Goal: Transaction & Acquisition: Purchase product/service

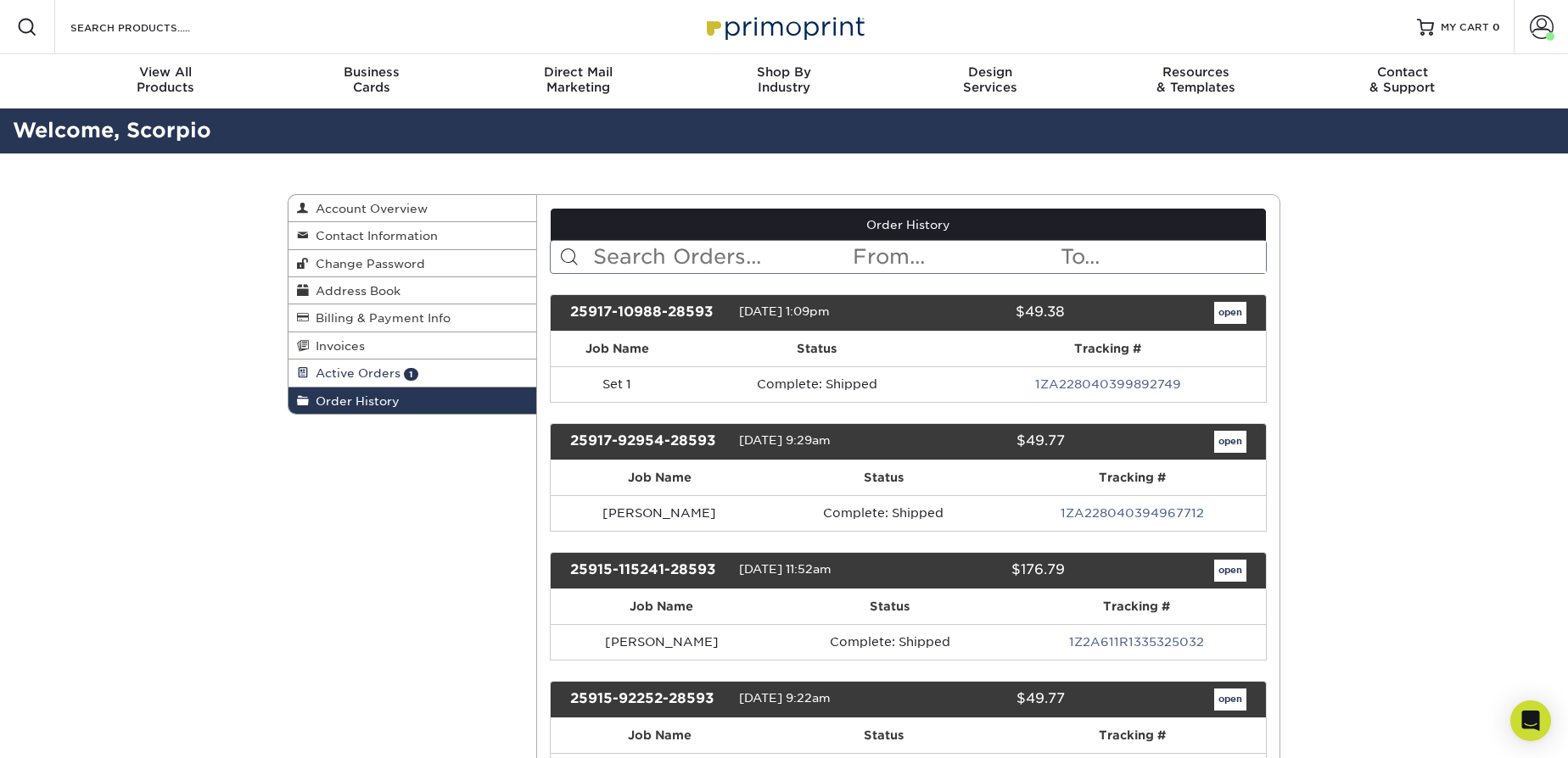
click at [447, 376] on link "Active Orders 1" at bounding box center [412, 373] width 248 height 27
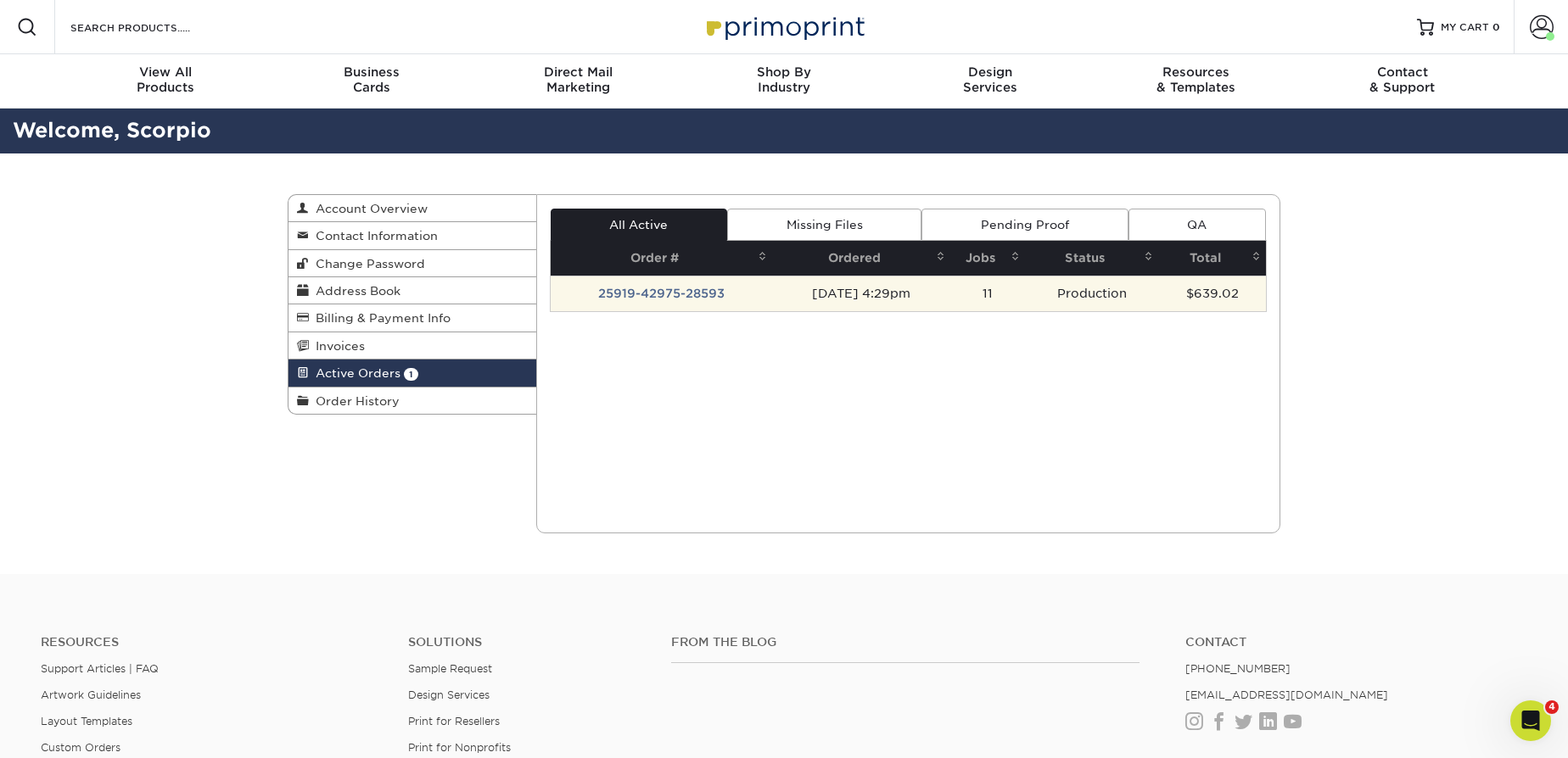
click at [668, 296] on td "25919-42975-28593" at bounding box center [661, 293] width 221 height 35
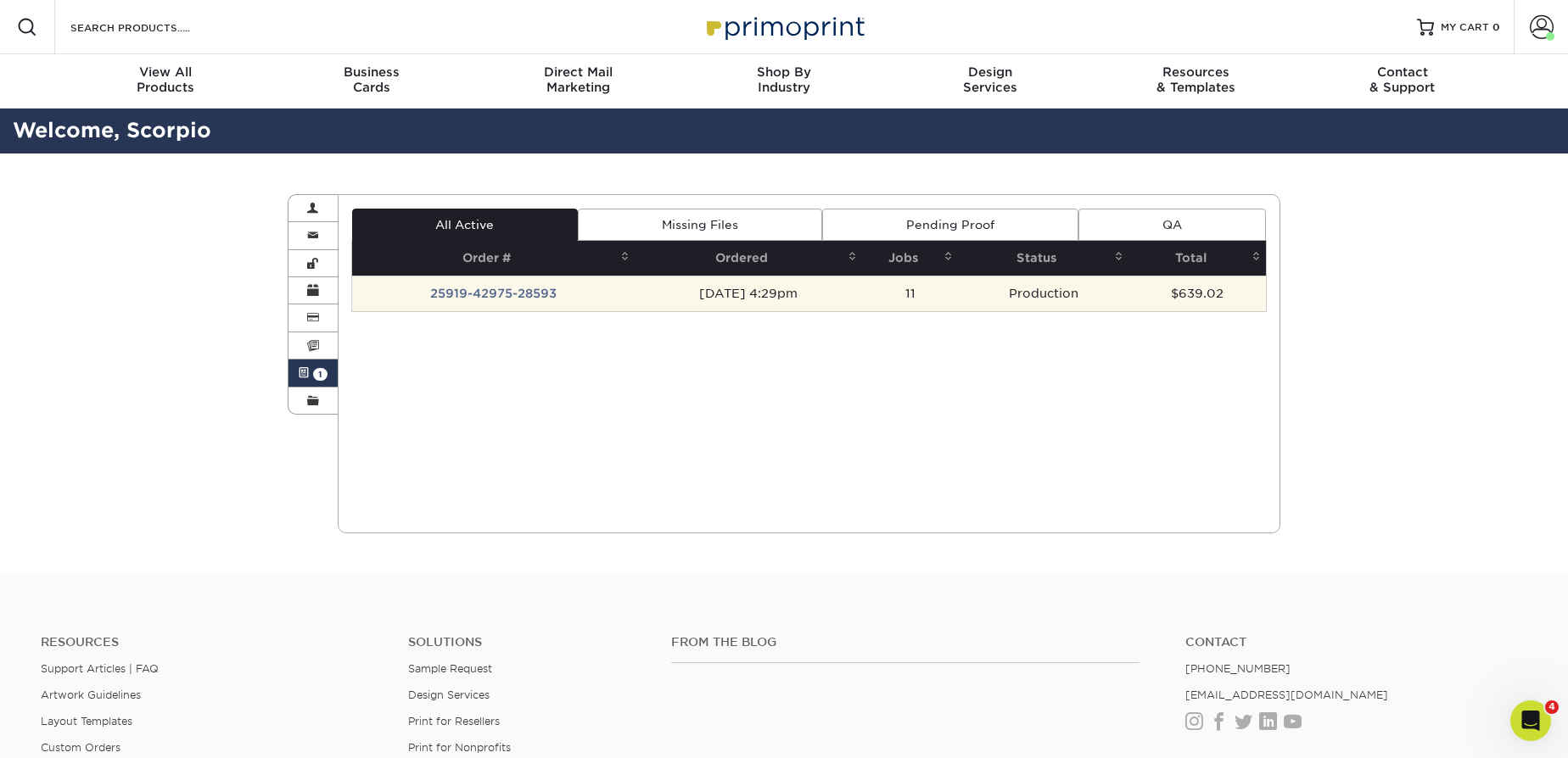
click at [980, 297] on div "All Active Missing Files Pending Proof QA Order # Ordered Jobs Status Total 11" at bounding box center [809, 259] width 916 height 102
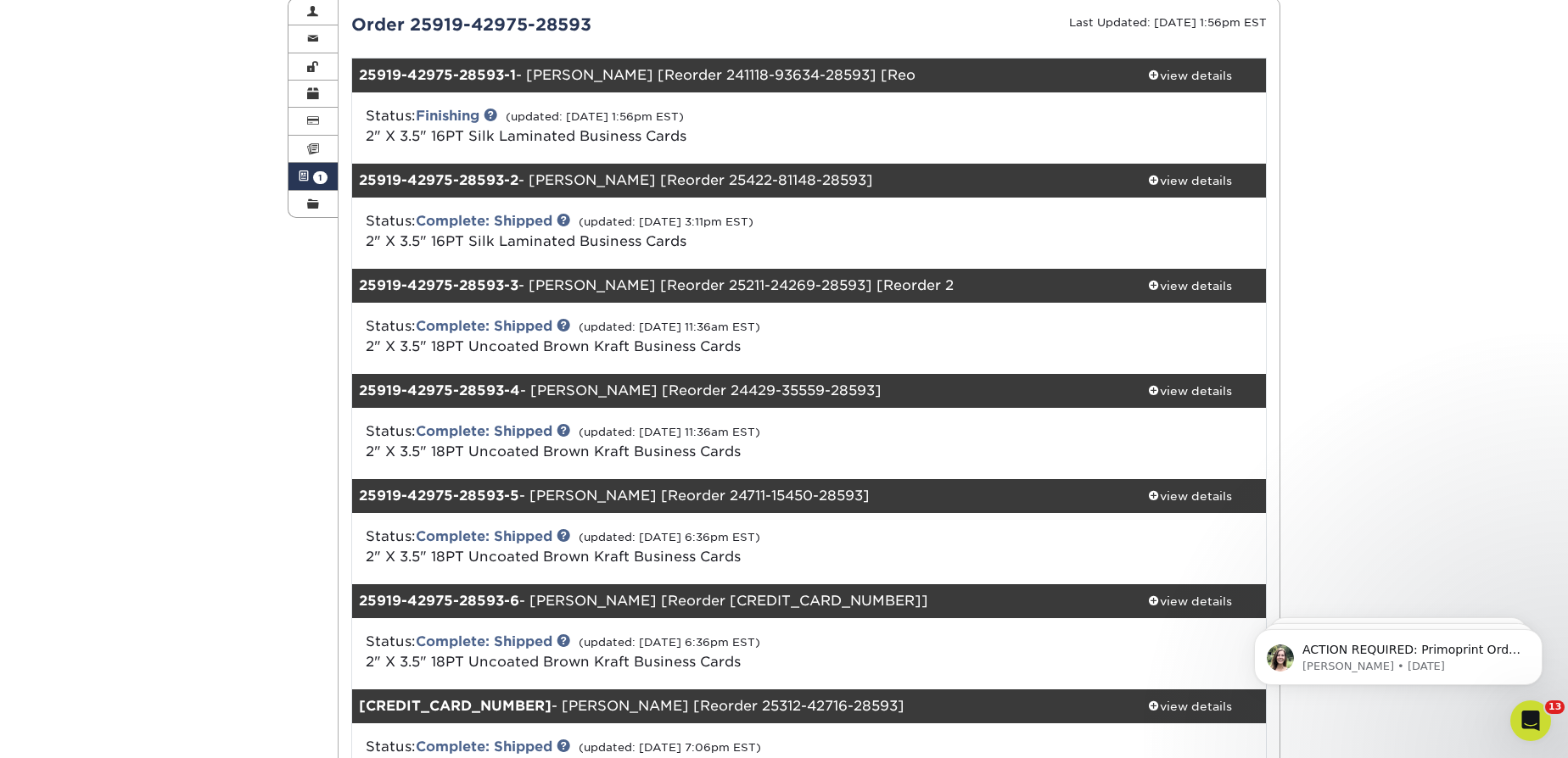
scroll to position [153, 0]
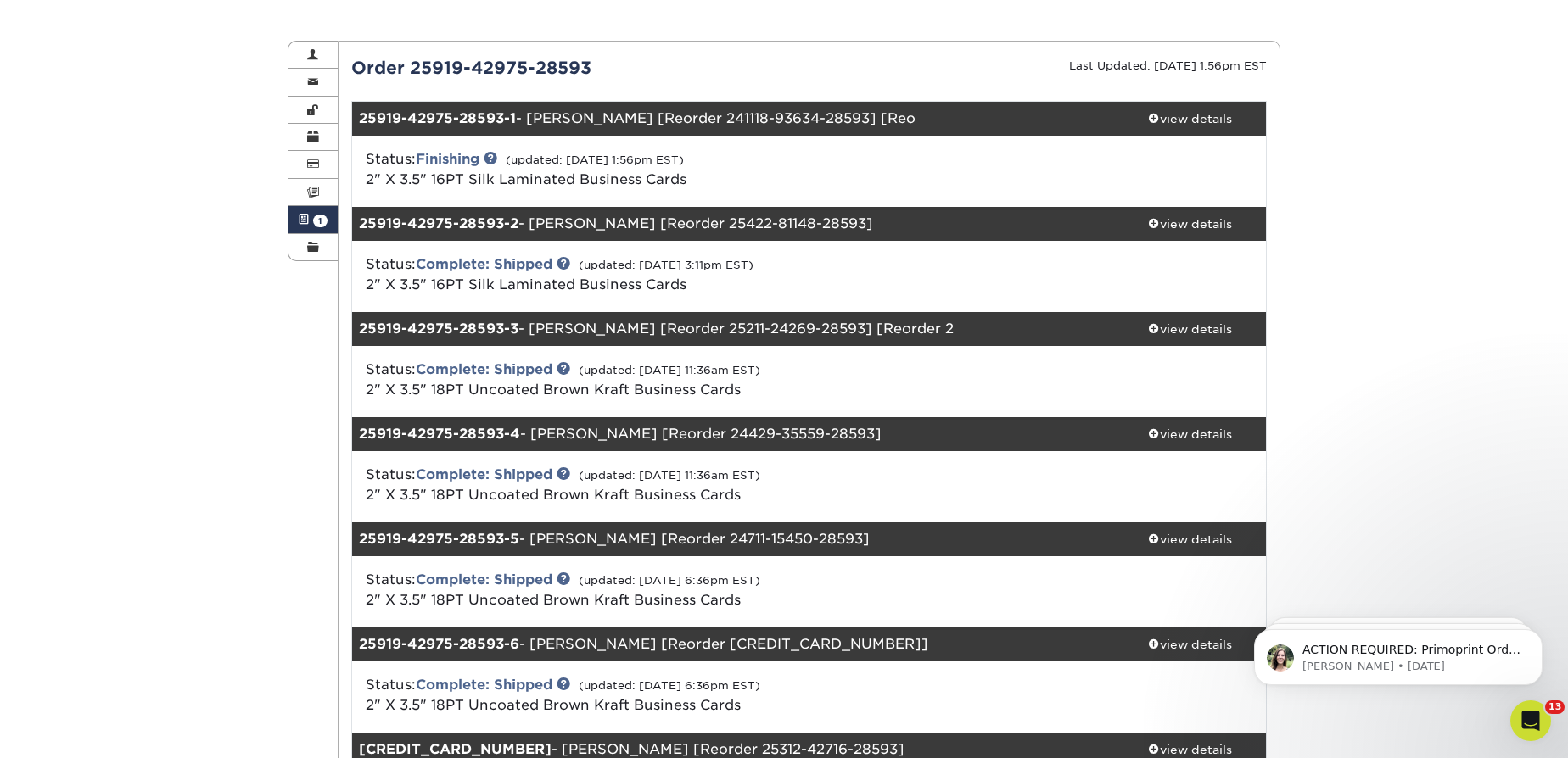
click at [306, 216] on span at bounding box center [303, 219] width 11 height 13
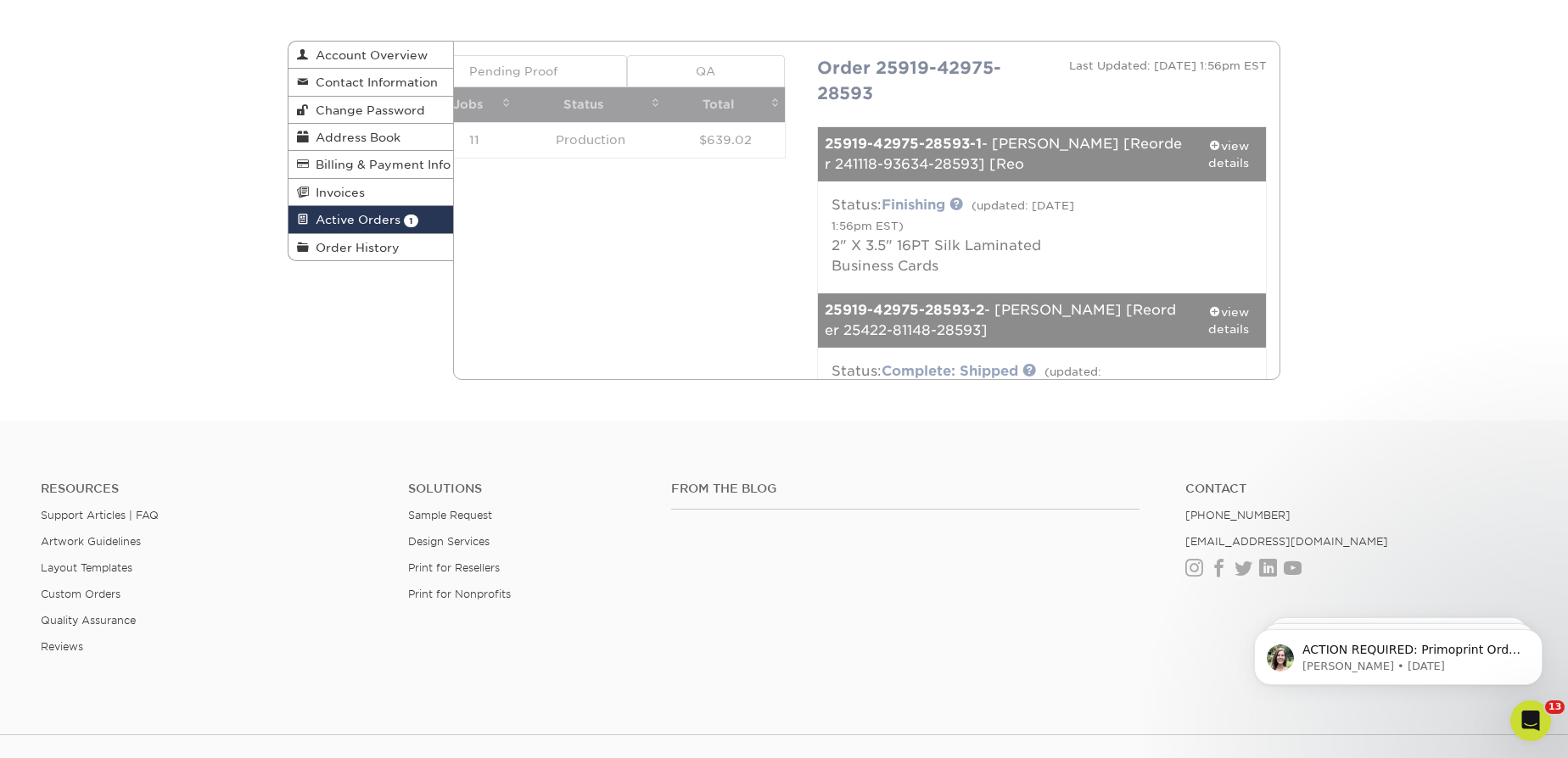
scroll to position [0, 0]
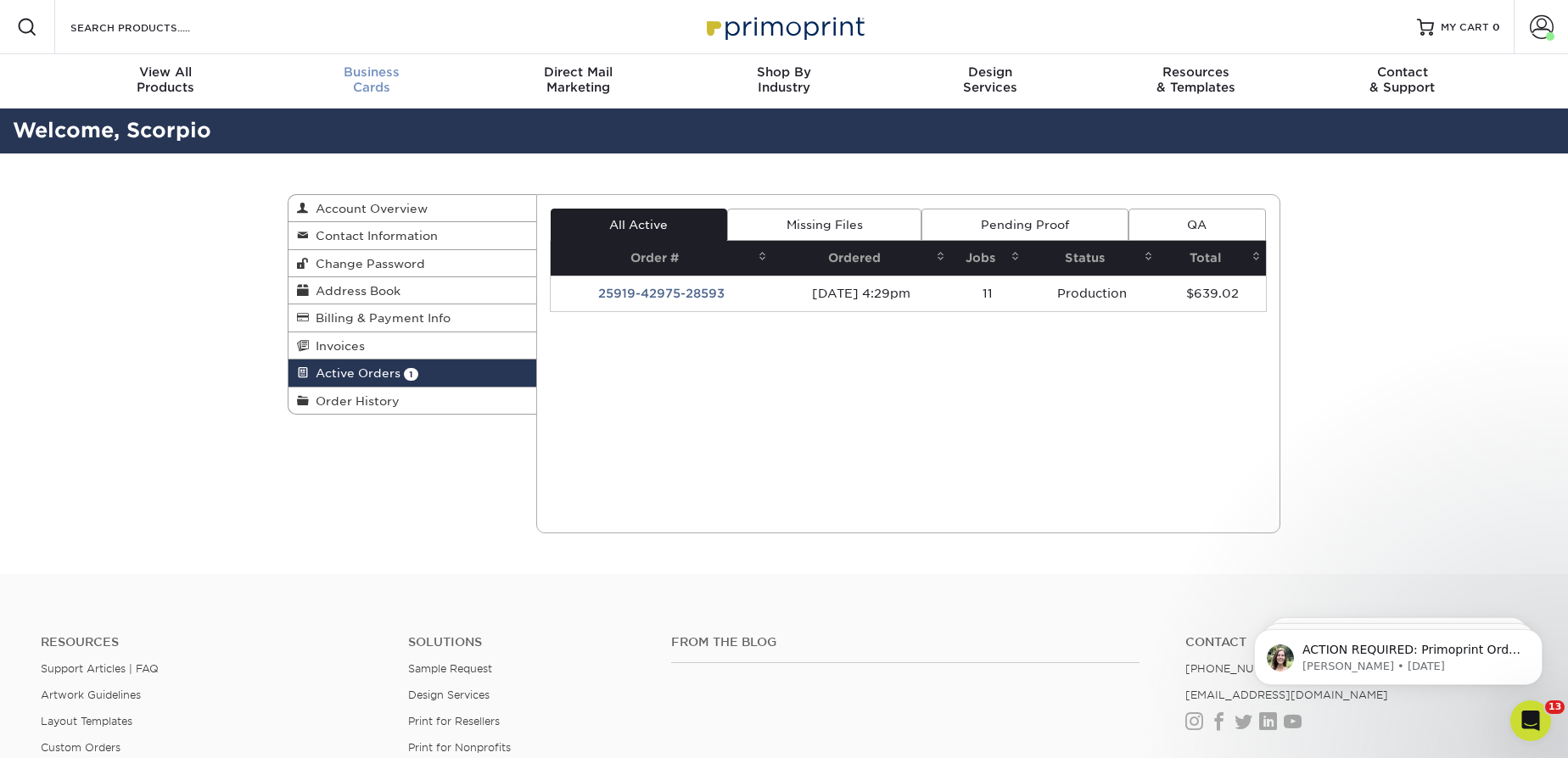
click at [370, 87] on div "Business Cards" at bounding box center [371, 79] width 206 height 31
click at [354, 72] on span "Business" at bounding box center [371, 72] width 206 height 15
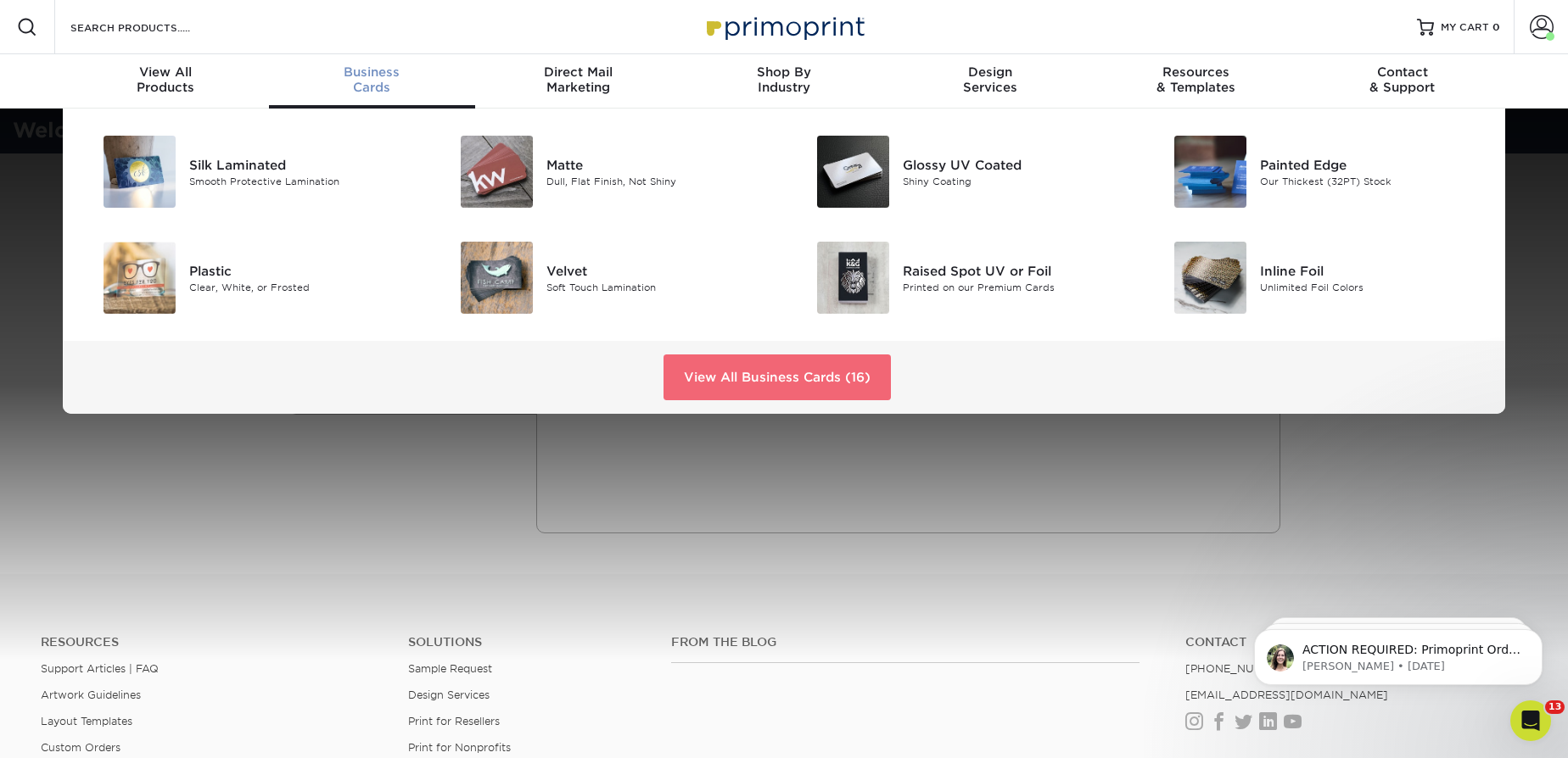
click at [727, 390] on link "View All Business Cards (16)" at bounding box center [777, 377] width 228 height 46
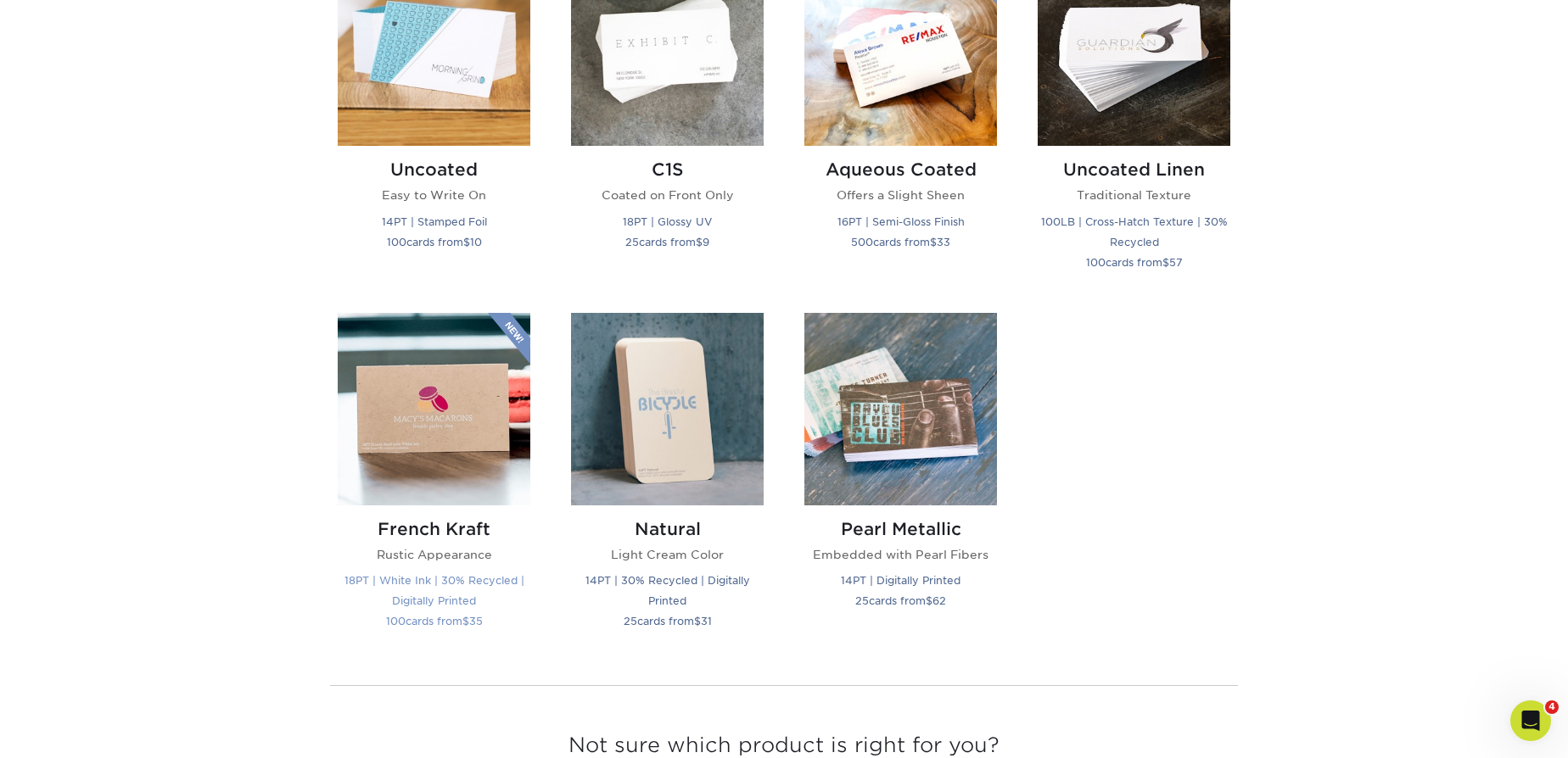
click at [390, 395] on img at bounding box center [434, 409] width 192 height 192
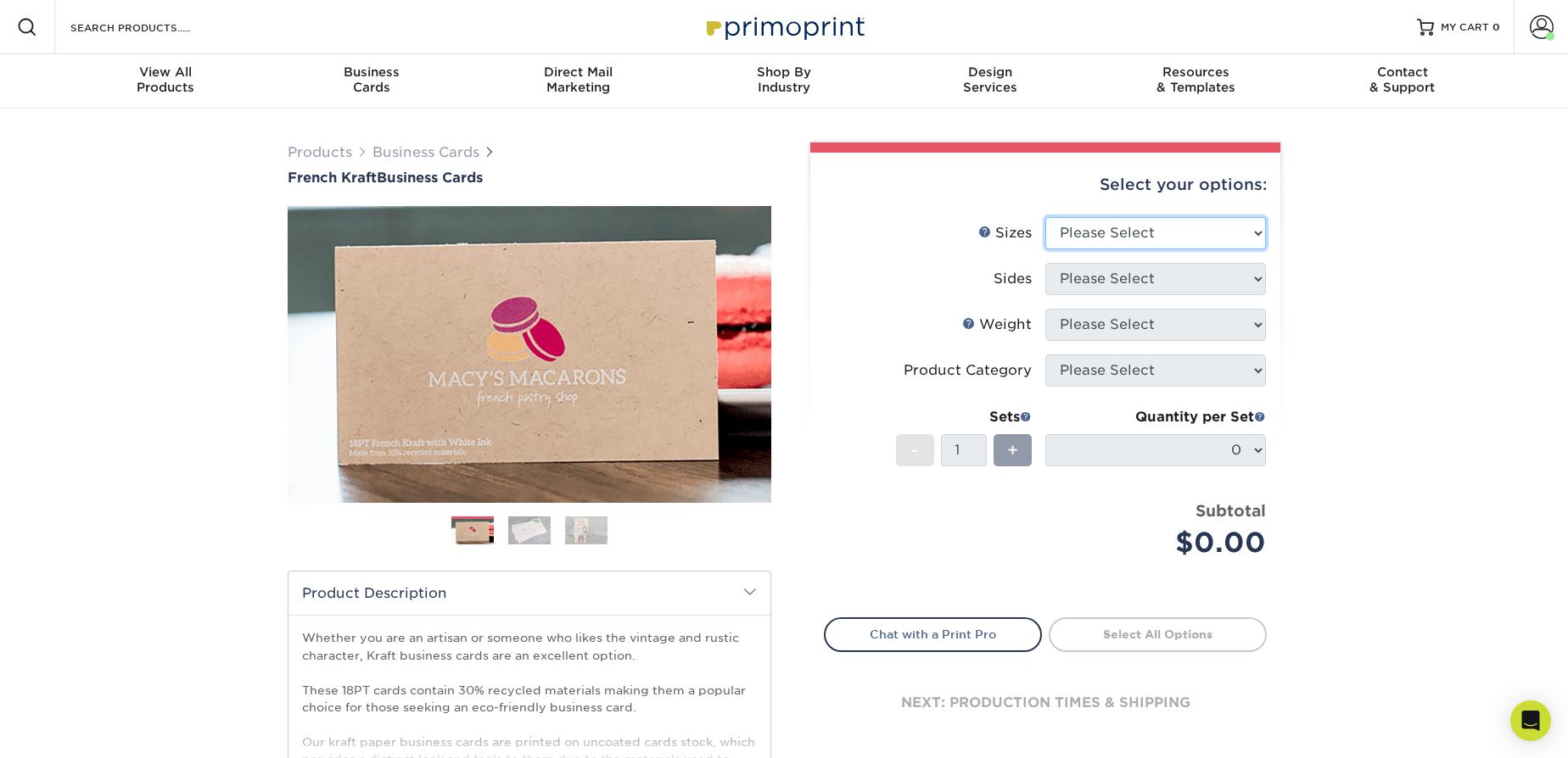
click at [1182, 223] on select "Please Select 1.5" x 3.5" - Mini 1.75" x 3.5" - Mini 2" x 2" - Square 2" x 3" -…" at bounding box center [1155, 234] width 220 height 33
select select "2.00x3.50"
click at [1045, 217] on select "Please Select 1.5" x 3.5" - Mini 1.75" x 3.5" - Mini 2" x 2" - Square 2" x 3" -…" at bounding box center [1155, 234] width 220 height 33
click at [1156, 265] on select "Please Select Print Both Sides Print Both Sides - White Mask Back Only Print Bo…" at bounding box center [1155, 279] width 220 height 33
select select "13abbda7-1d64-4f25-8bb2-c179b224825d"
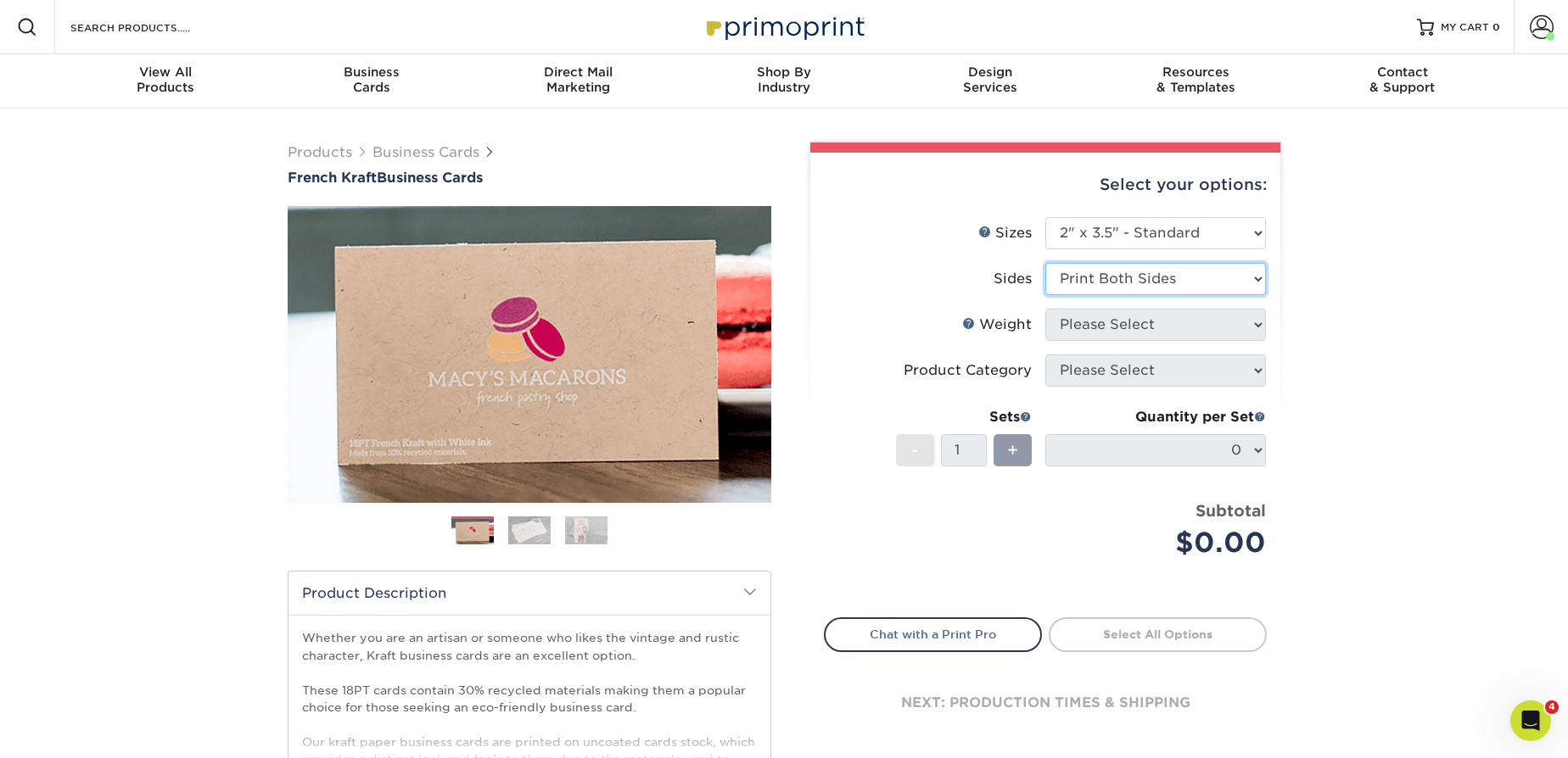
click at [1045, 263] on select "Please Select Print Both Sides Print Both Sides - White Mask Back Only Print Bo…" at bounding box center [1155, 279] width 220 height 33
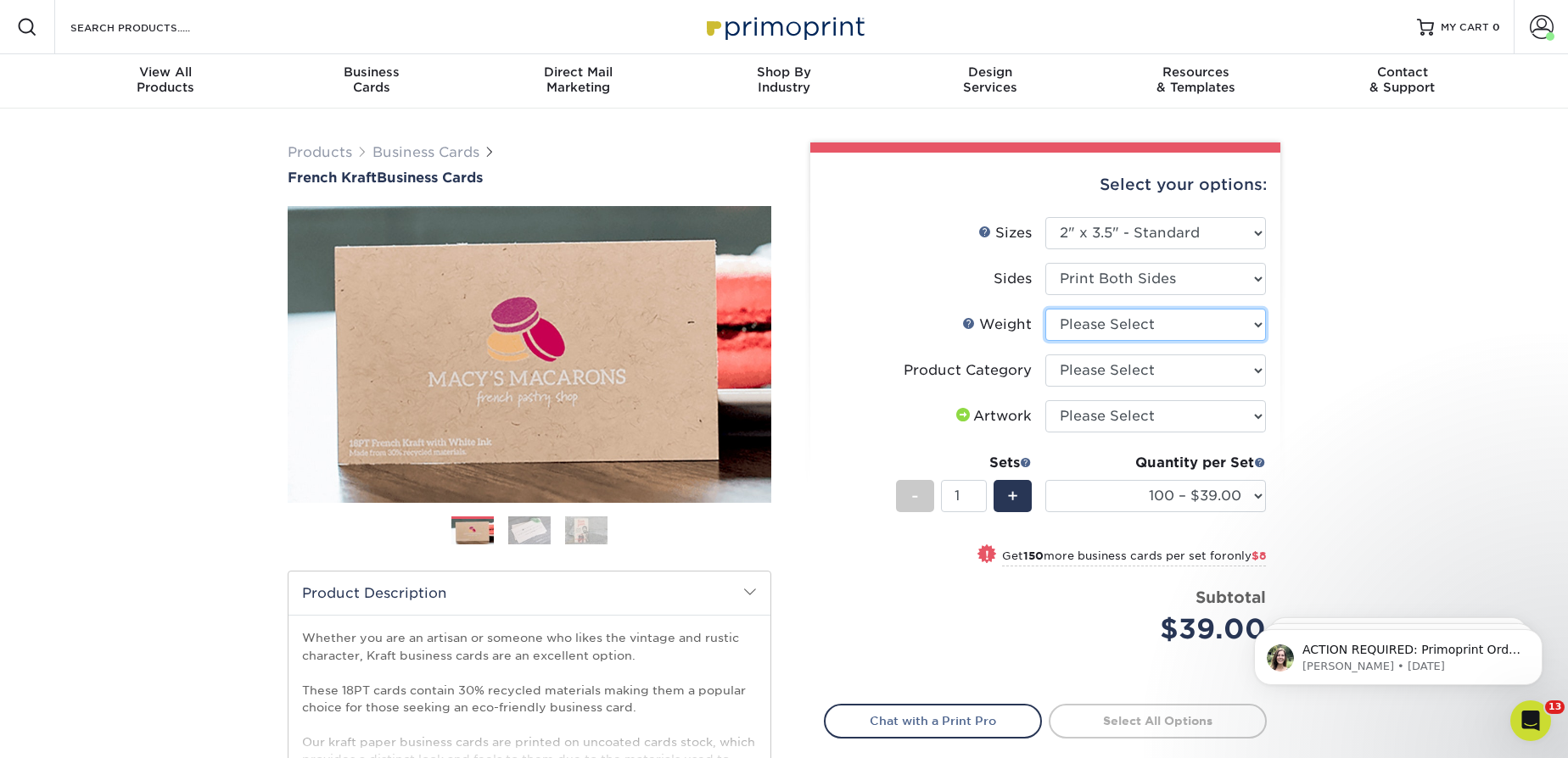
click at [1129, 327] on select "Please Select 18PTUCKRAFT" at bounding box center [1155, 325] width 220 height 33
select select "18PTUCKRAFT"
click at [1045, 309] on select "Please Select 18PTUCKRAFT" at bounding box center [1155, 325] width 220 height 33
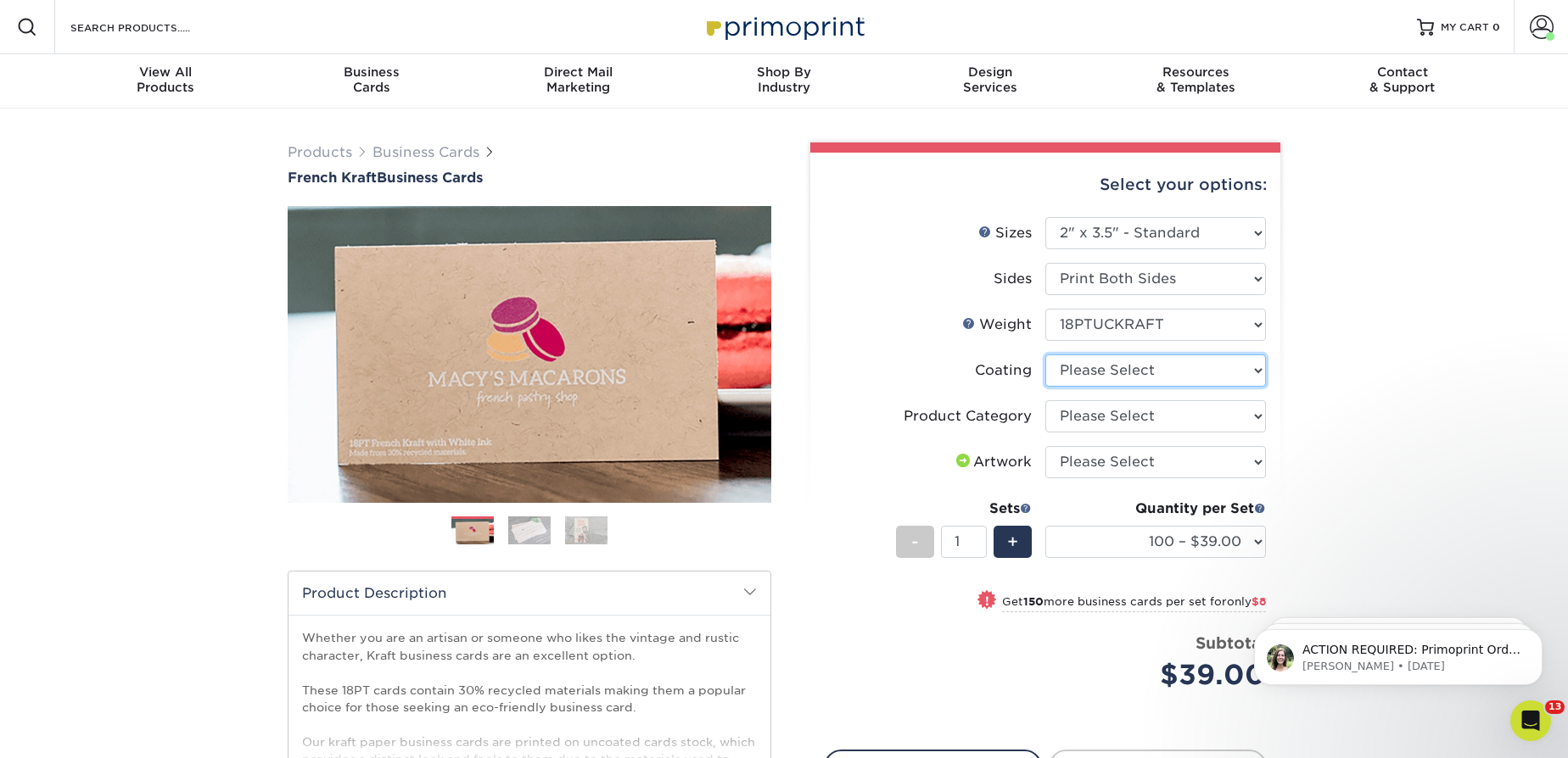
click at [1108, 363] on select at bounding box center [1155, 370] width 220 height 33
select select "3e7618de-abca-4bda-9f97-8b9129e913d8"
click at [1045, 354] on select at bounding box center [1155, 370] width 220 height 33
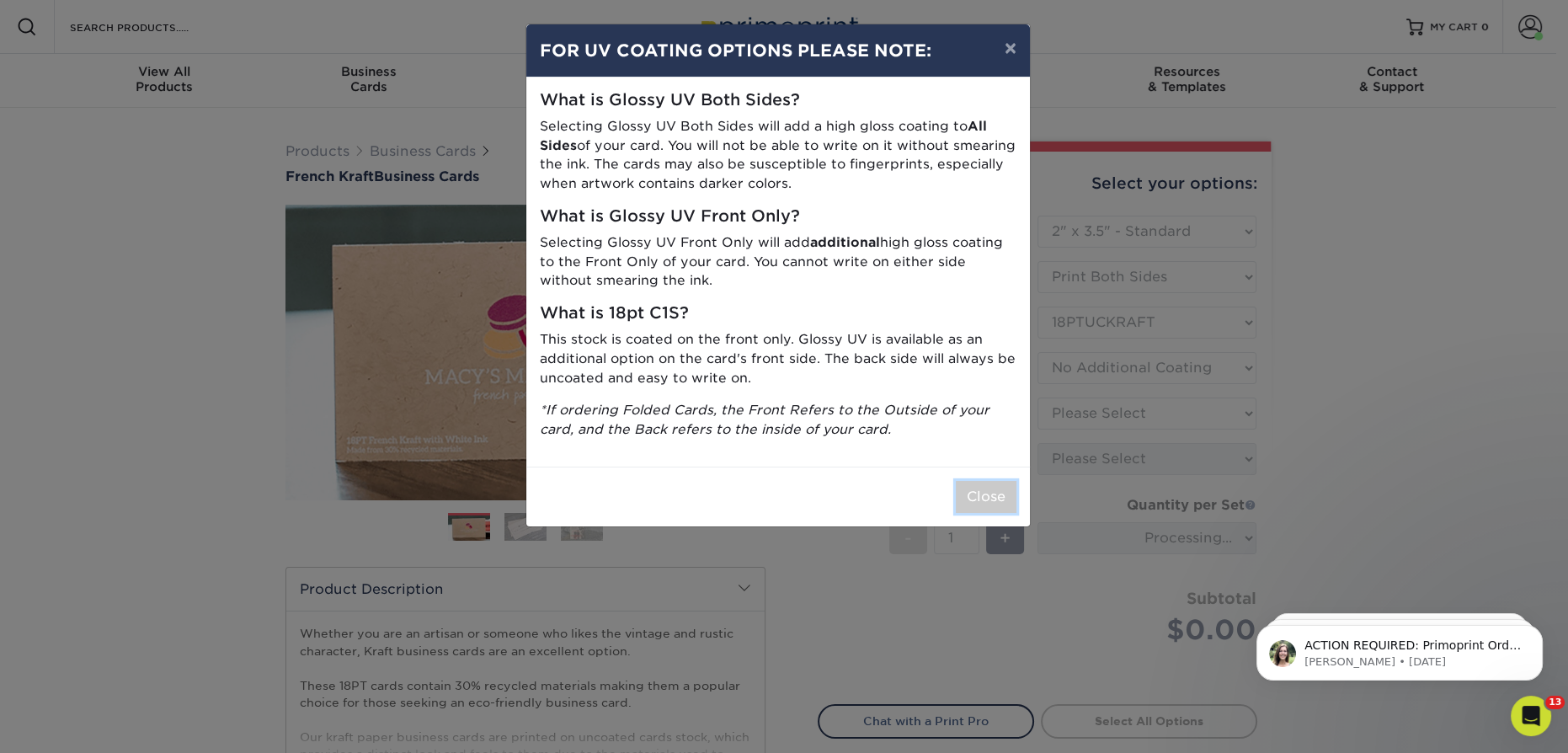
click at [989, 492] on button "Close" at bounding box center [986, 497] width 61 height 32
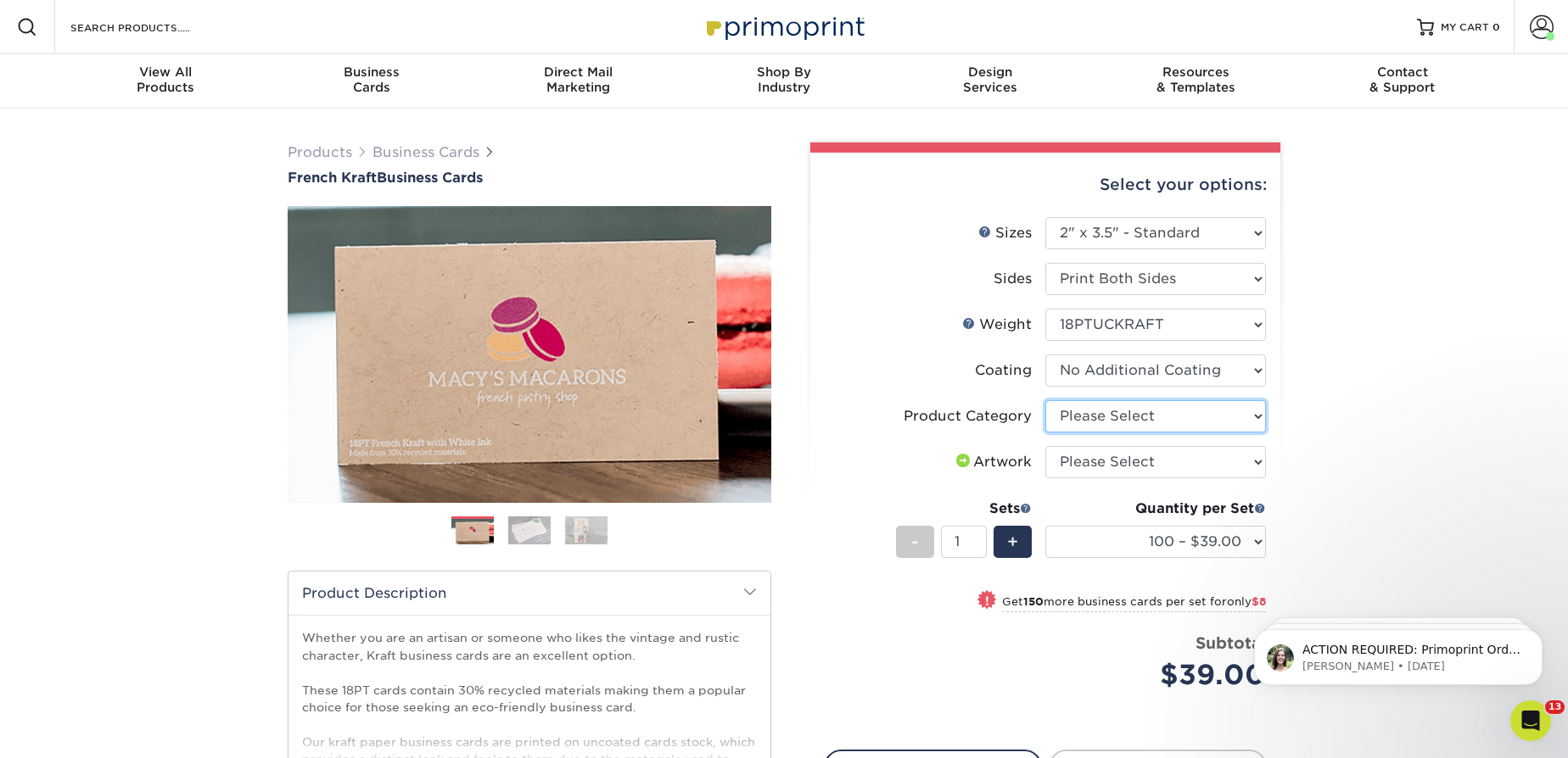
click at [1138, 413] on select "Please Select Business Cards" at bounding box center [1155, 416] width 220 height 33
select select "3b5148f1-0588-4f88-a218-97bcfdce65c1"
click at [1045, 400] on select "Please Select Business Cards" at bounding box center [1155, 416] width 220 height 33
click at [1131, 460] on select "Please Select I will upload files I need a design - $100" at bounding box center [1155, 462] width 220 height 33
select select "upload"
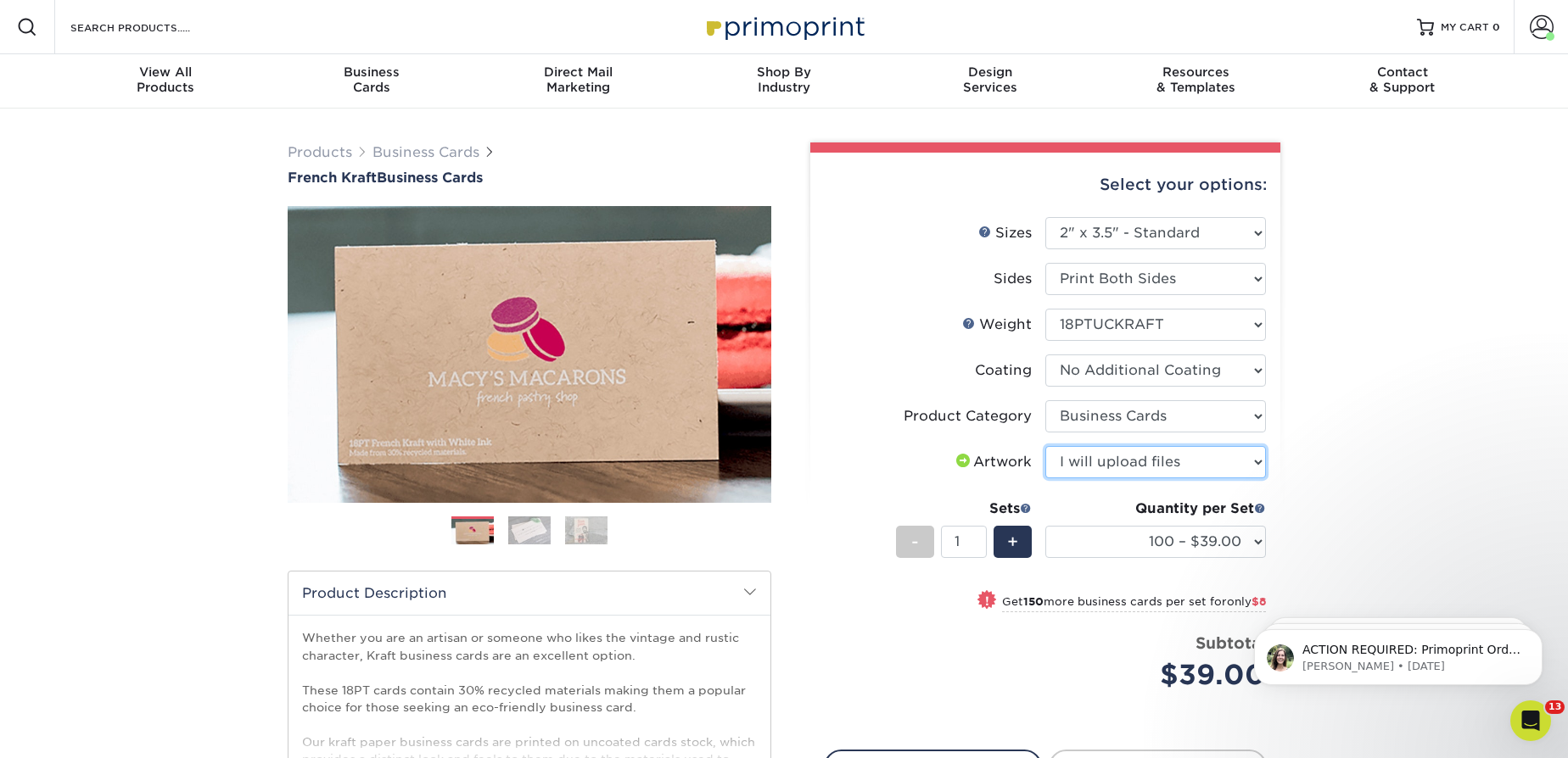
click at [1045, 446] on select "Please Select I will upload files I need a design - $100" at bounding box center [1155, 462] width 220 height 33
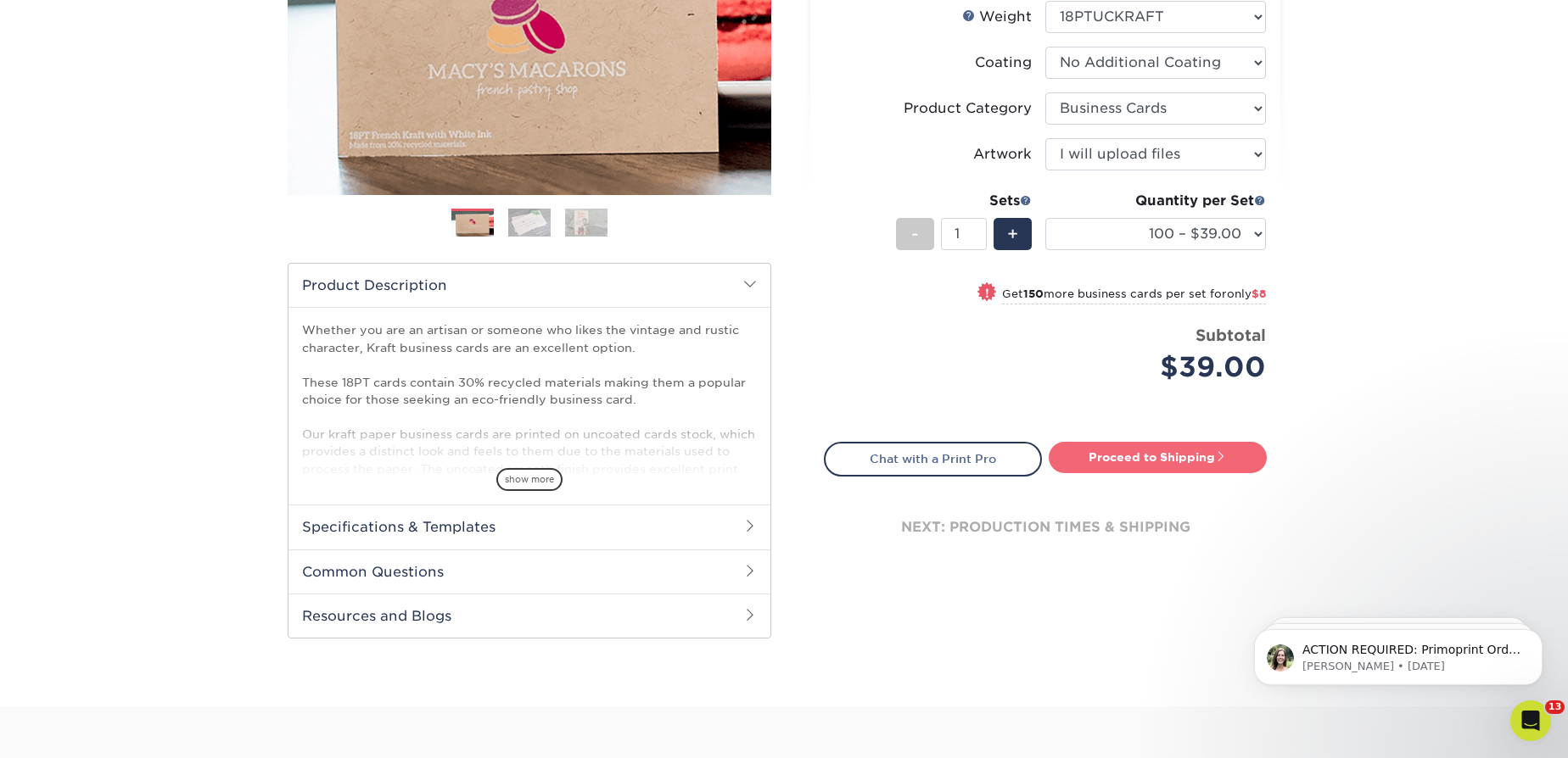
click at [1104, 447] on link "Proceed to Shipping" at bounding box center [1157, 457] width 218 height 31
type input "Set 1"
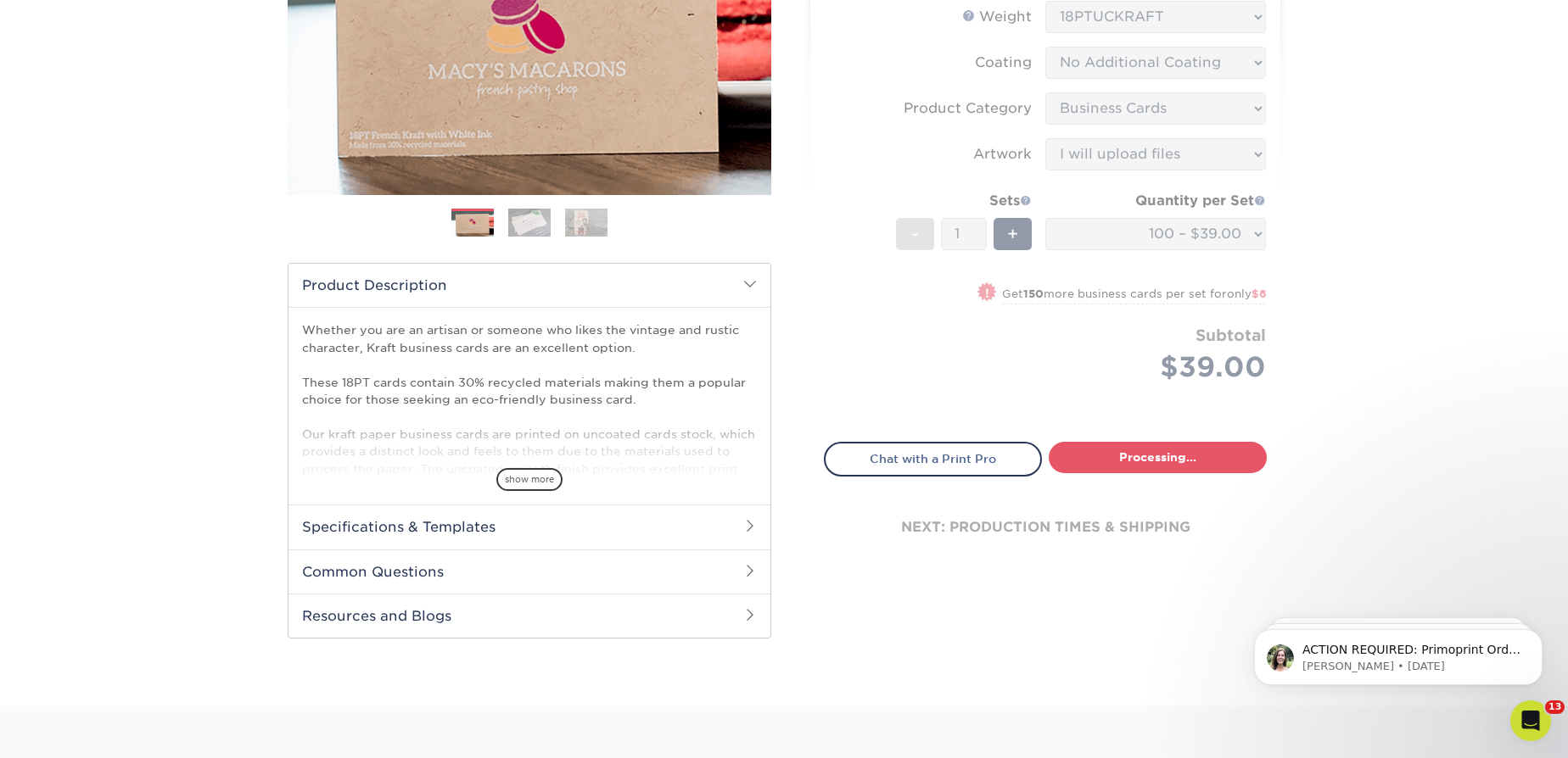
select select "ab7cdb96-f649-47a4-825f-c4b0024e9de3"
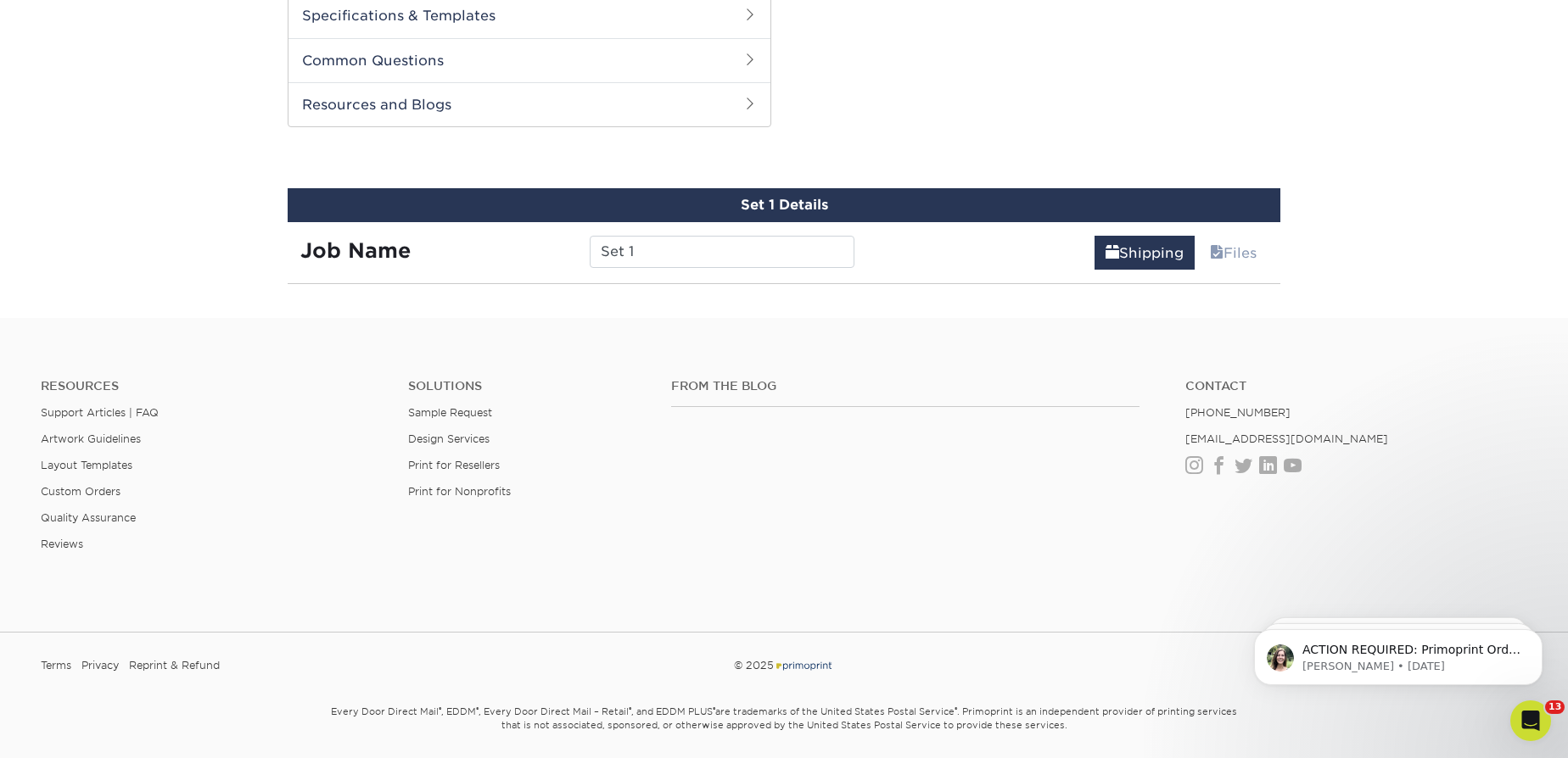
scroll to position [861, 0]
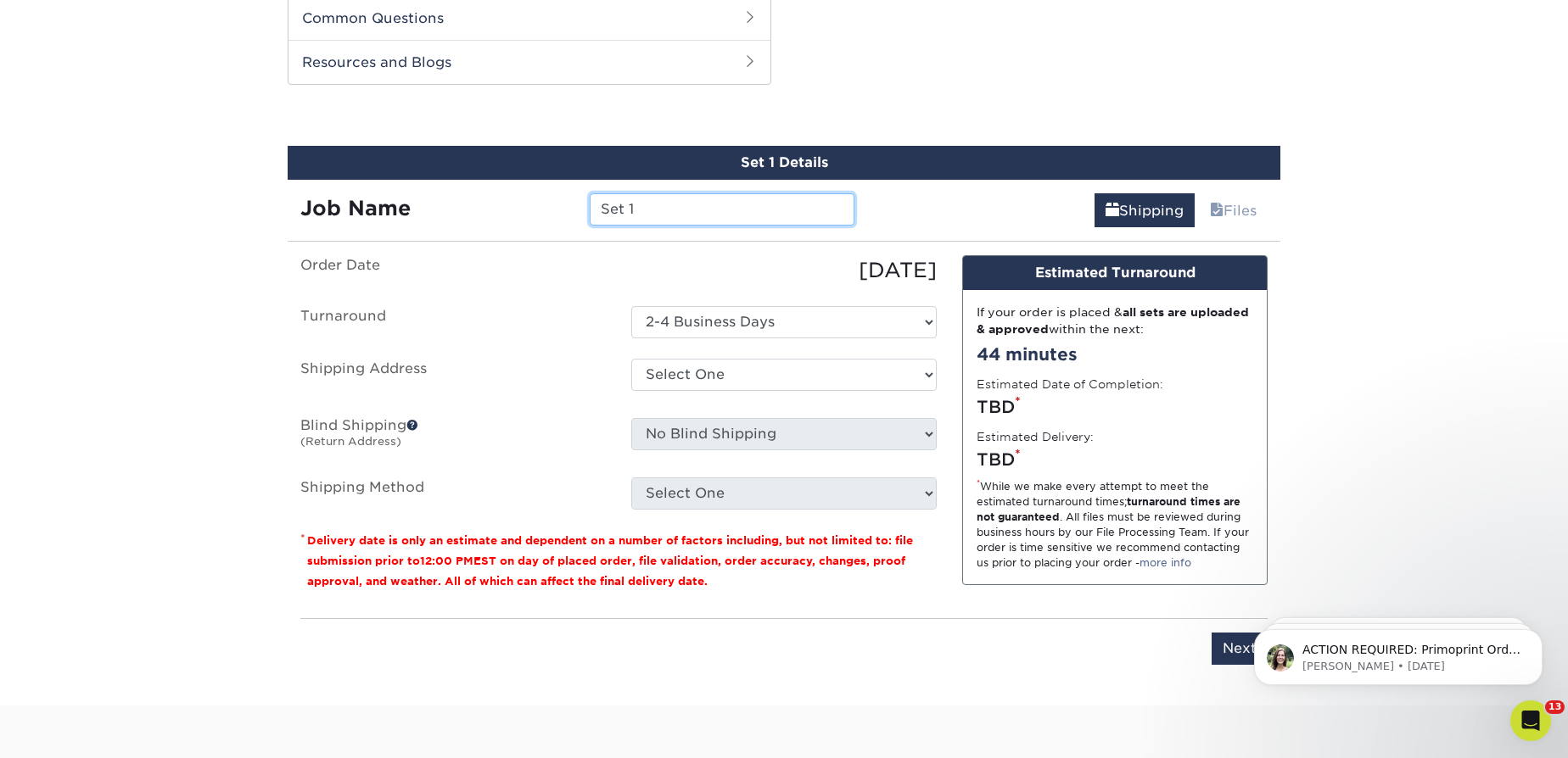
click at [650, 217] on input "Set 1" at bounding box center [722, 210] width 264 height 33
click at [614, 223] on input "Austin N" at bounding box center [722, 210] width 264 height 33
click at [614, 222] on input "Austin N" at bounding box center [722, 210] width 264 height 33
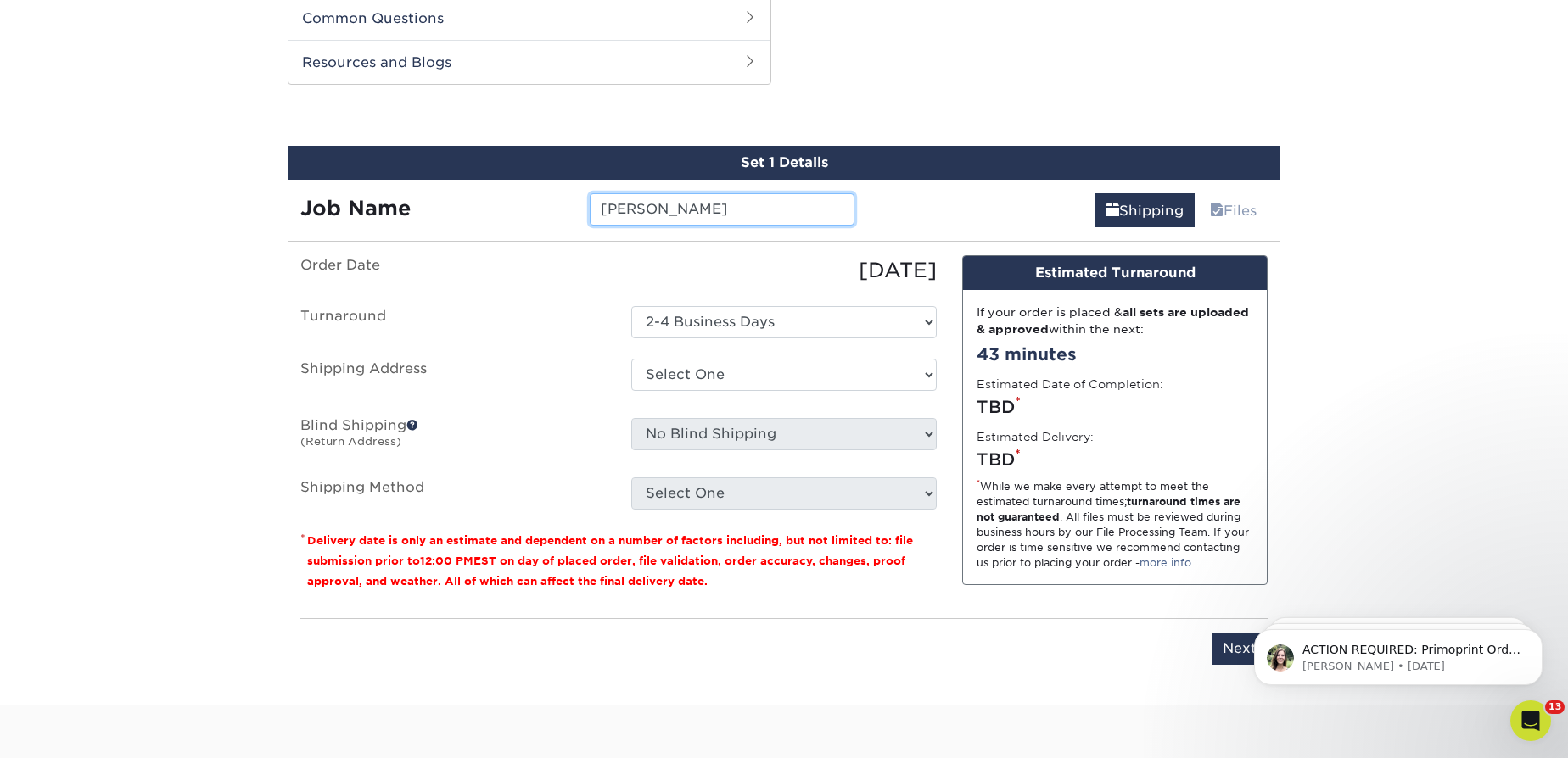
click at [614, 222] on input "Austin N" at bounding box center [722, 210] width 264 height 33
paste input "ichols"
type input "[PERSON_NAME]"
click at [726, 395] on ul "Order Date 09/26/2025 Turnaround Select One 2-4 Business Days Shipping Address …" at bounding box center [618, 383] width 637 height 255
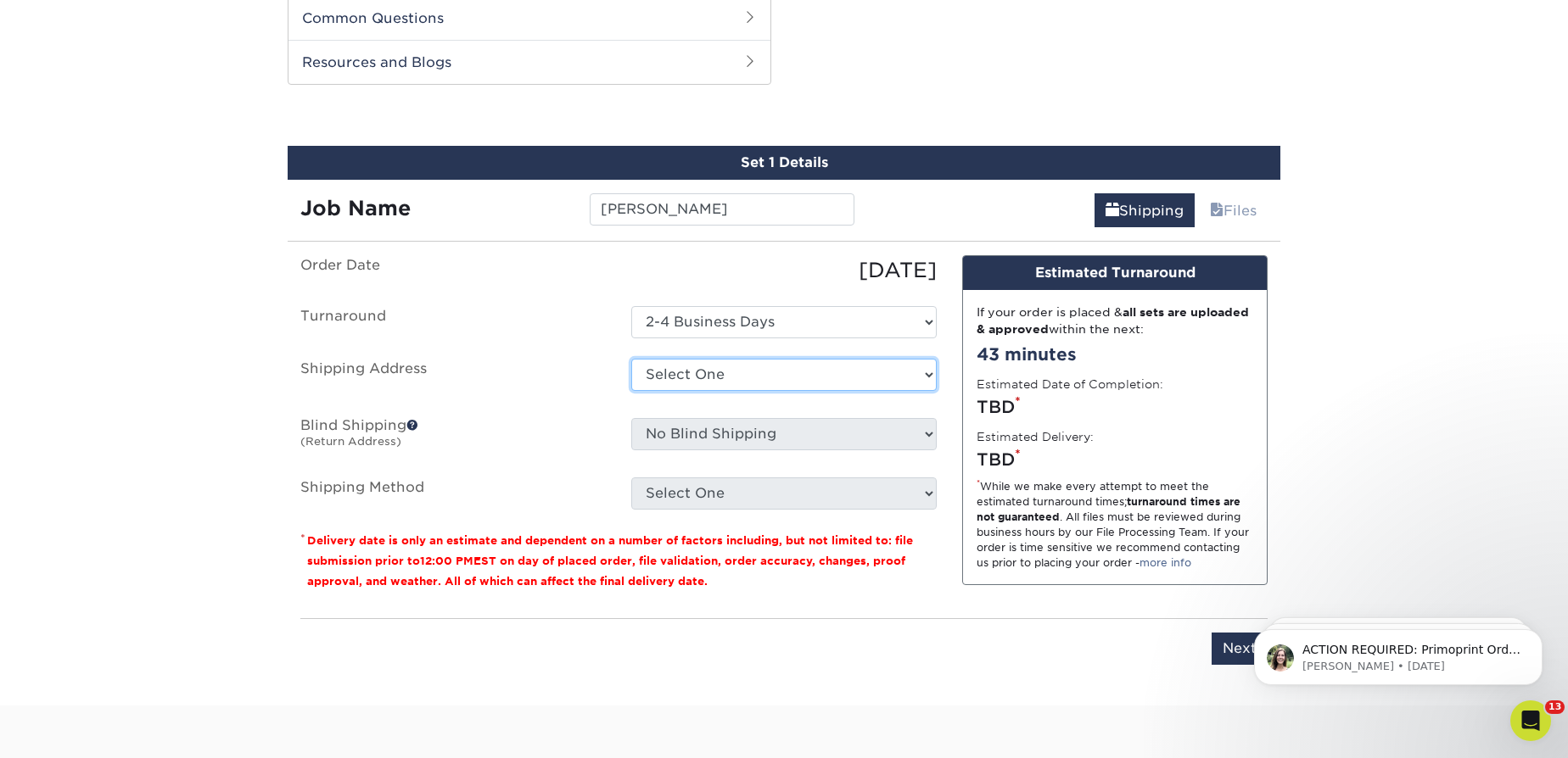
click at [725, 382] on select "Select One Gainesville Office Hunter Folsom Jacksonville Office Nick Panzica Ho…" at bounding box center [783, 375] width 305 height 33
select select "112522"
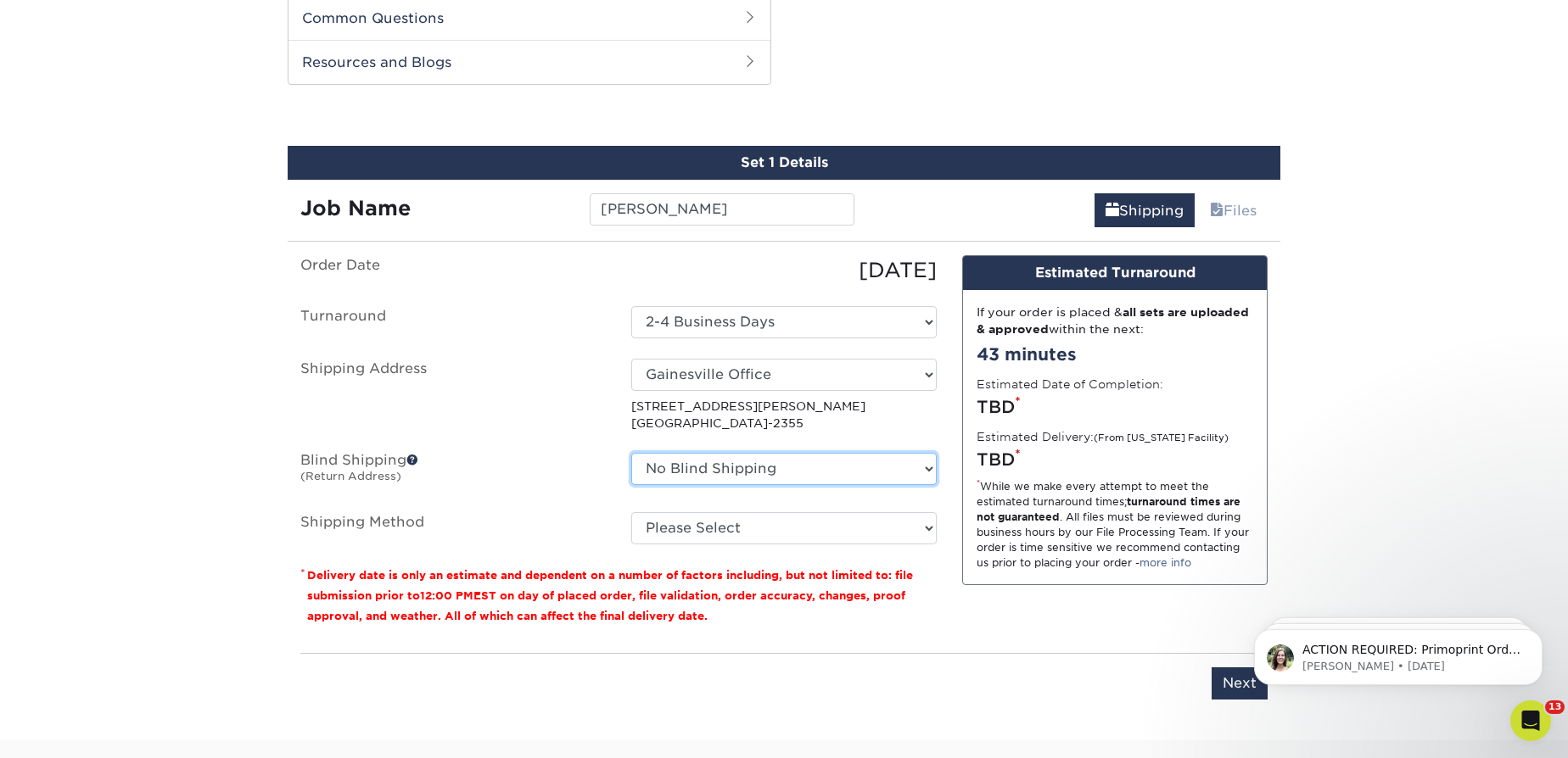
click at [722, 465] on select "No Blind Shipping Gainesville Office Hunter Folsom Jacksonville Office Nick Pan…" at bounding box center [783, 469] width 305 height 33
select select "112522"
click at [631, 453] on select "No Blind Shipping Gainesville Office Hunter Folsom Jacksonville Office Nick Pan…" at bounding box center [783, 469] width 305 height 33
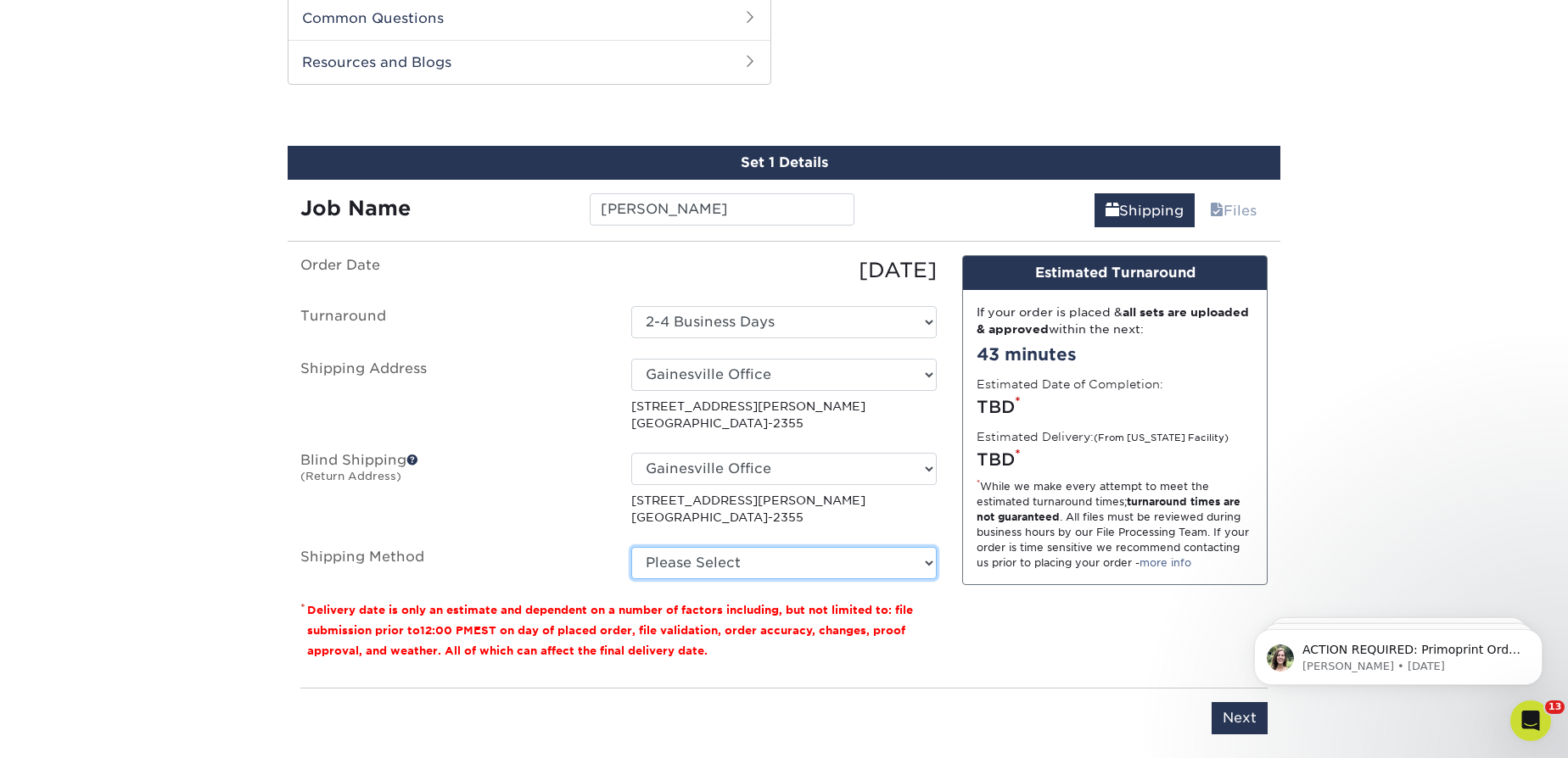
click at [761, 553] on select "Please Select Ground Shipping (+$7.84) 2 Day Air Shipping (+$16.16) 3 Day Shipp…" at bounding box center [783, 564] width 305 height 33
select select "03"
click at [631, 547] on select "Please Select Ground Shipping (+$7.84) 2 Day Air Shipping (+$16.16) 3 Day Shipp…" at bounding box center [783, 564] width 305 height 33
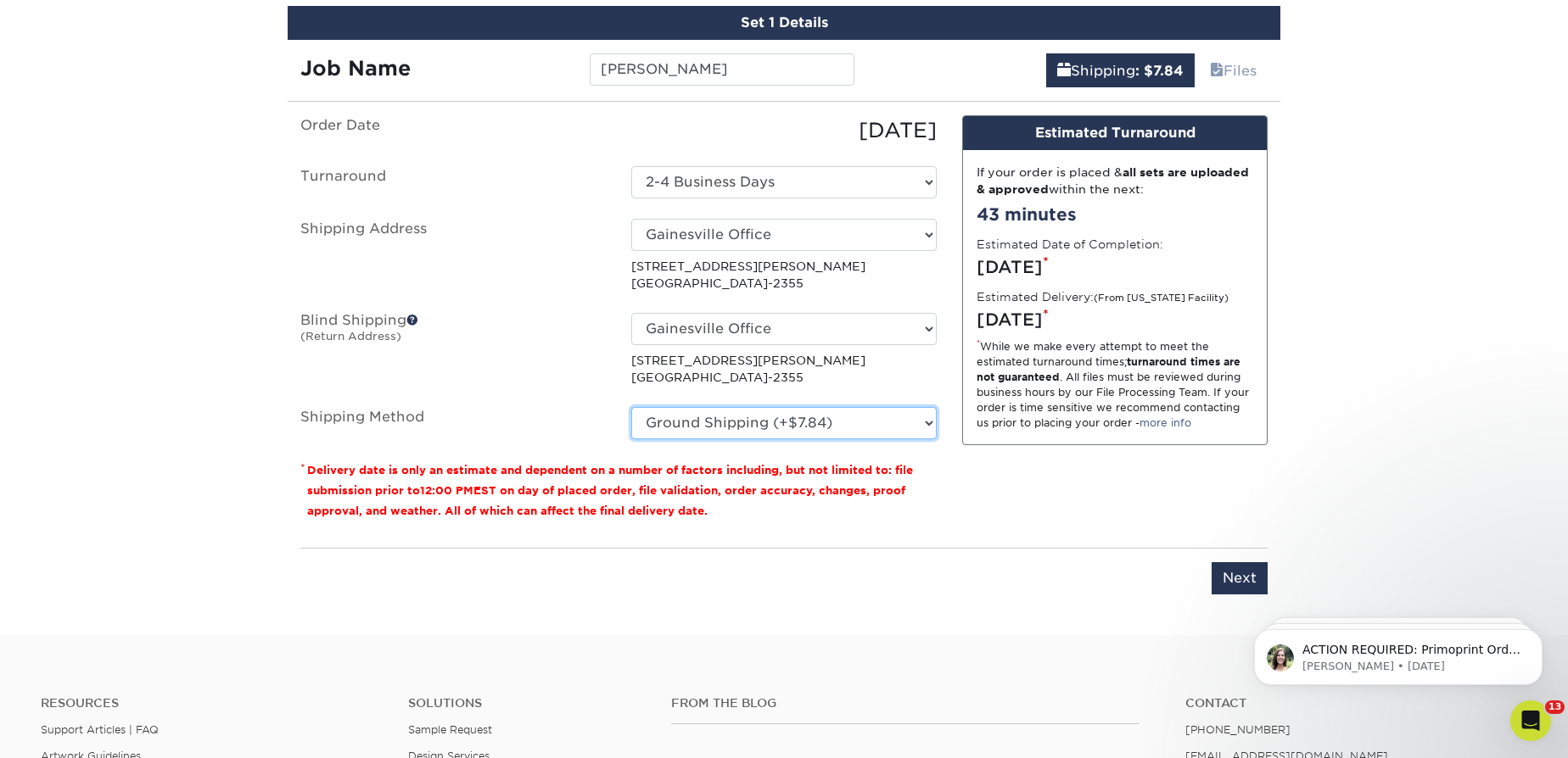
scroll to position [1015, 0]
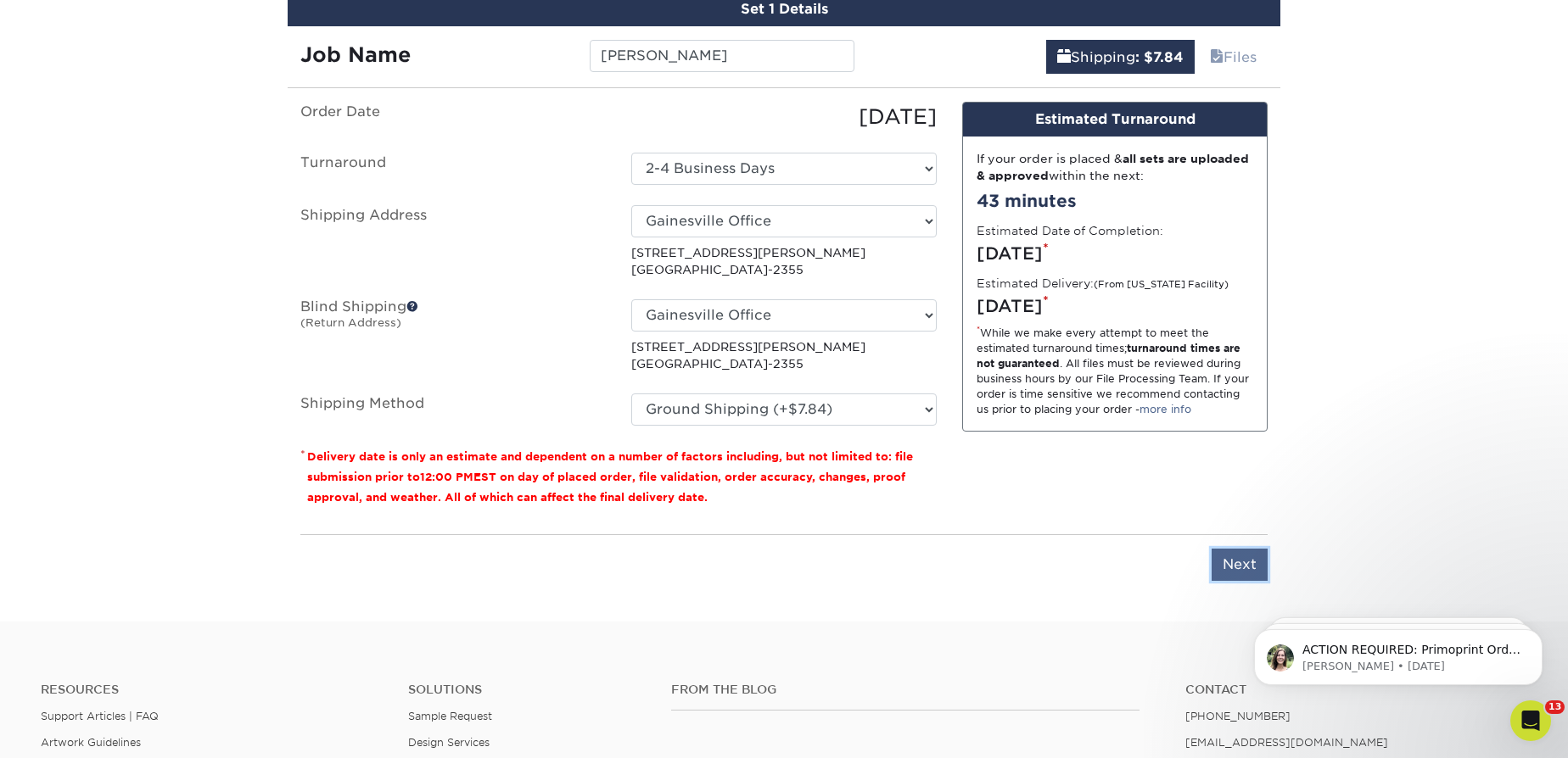
click at [1228, 561] on input "Next" at bounding box center [1240, 565] width 56 height 33
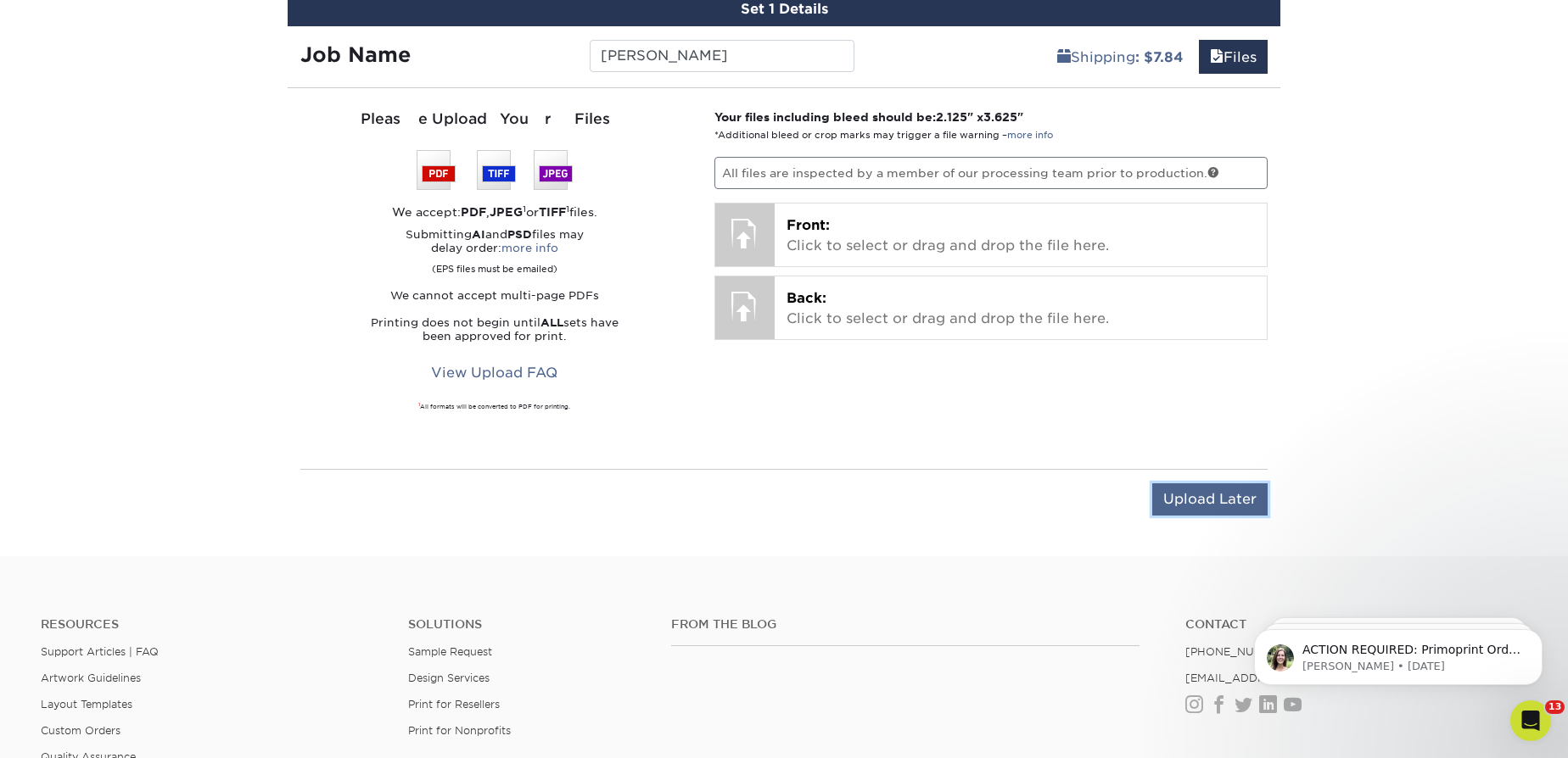
click at [1226, 496] on input "Upload Later" at bounding box center [1210, 500] width 116 height 33
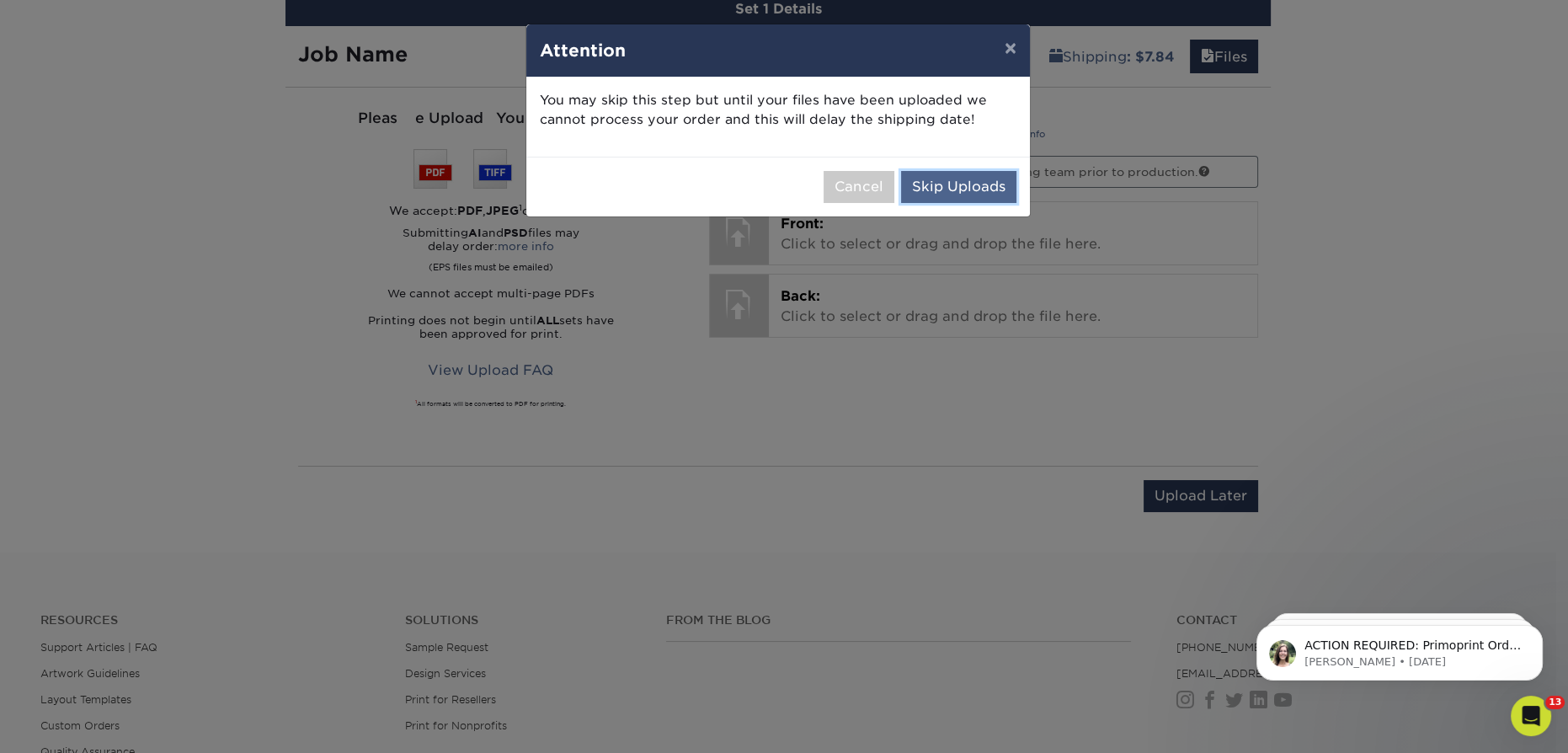
click at [939, 194] on button "Skip Uploads" at bounding box center [958, 187] width 115 height 32
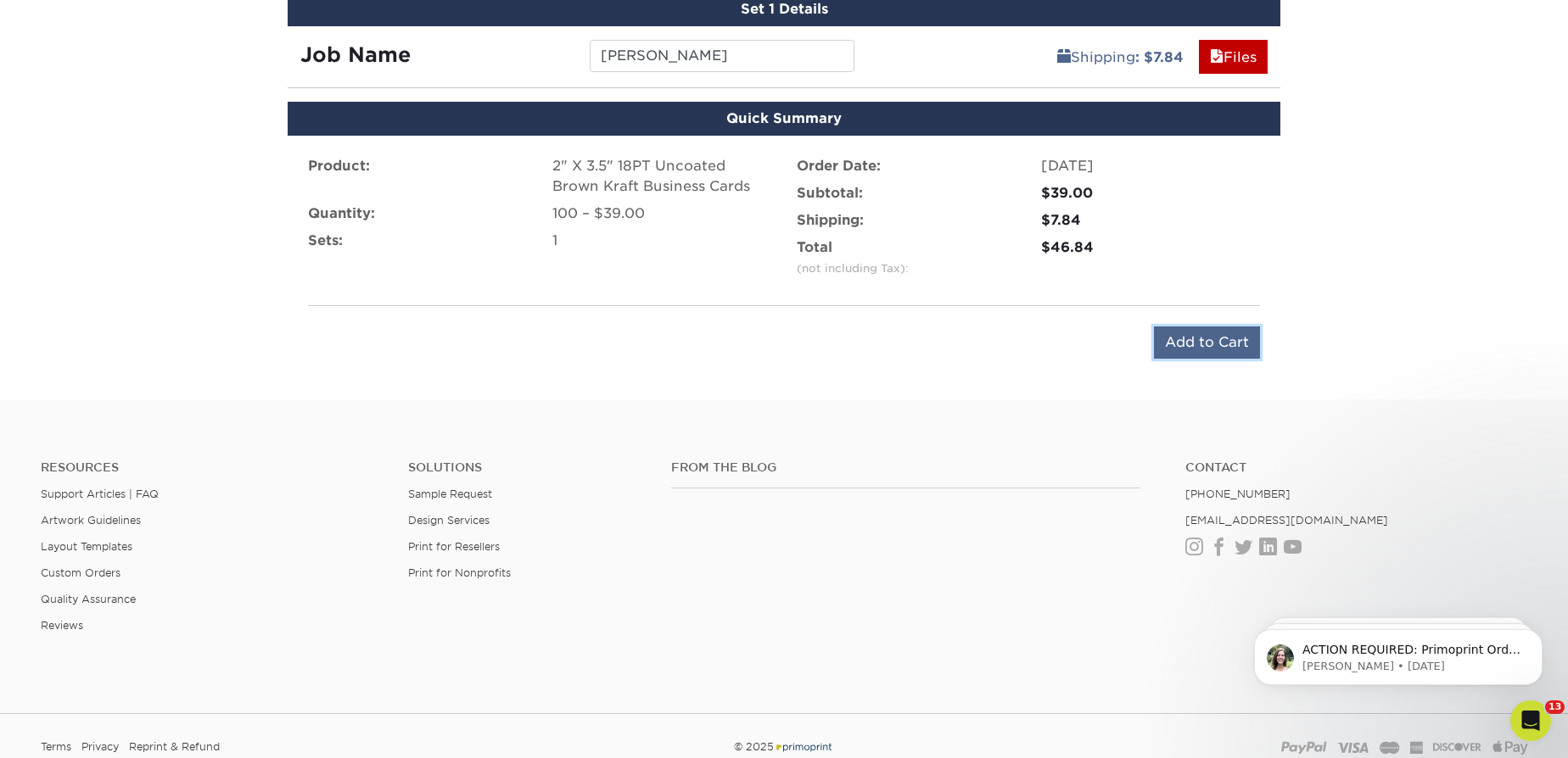
click at [1189, 339] on input "Add to Cart" at bounding box center [1206, 343] width 106 height 33
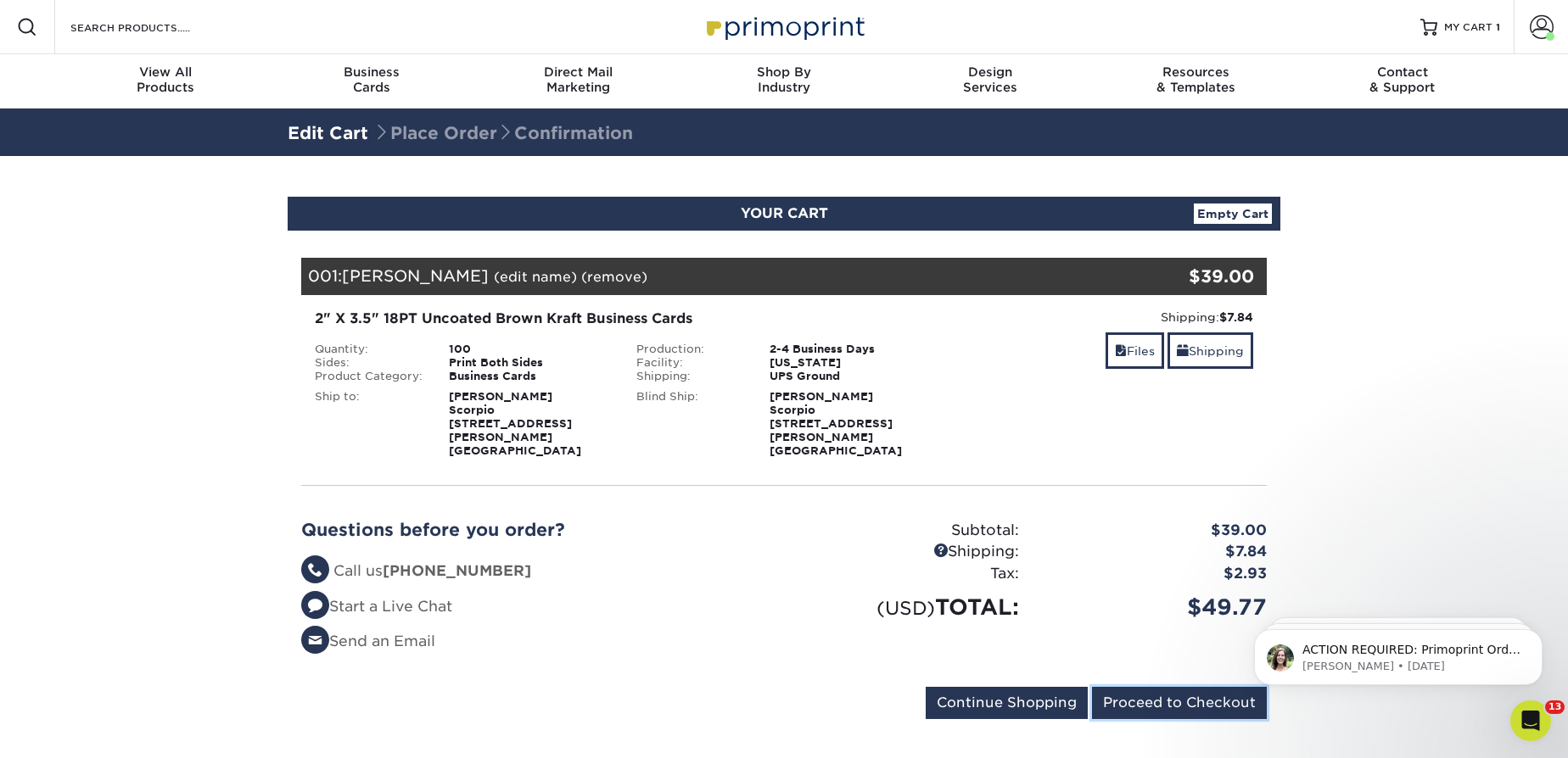
drag, startPoint x: 1182, startPoint y: 689, endPoint x: 1120, endPoint y: 772, distance: 103.6
click at [1120, 757] on html "Resources Menu Search Products Account Welcome, Scorpio Account Dashboard Activ…" at bounding box center [784, 638] width 1568 height 1277
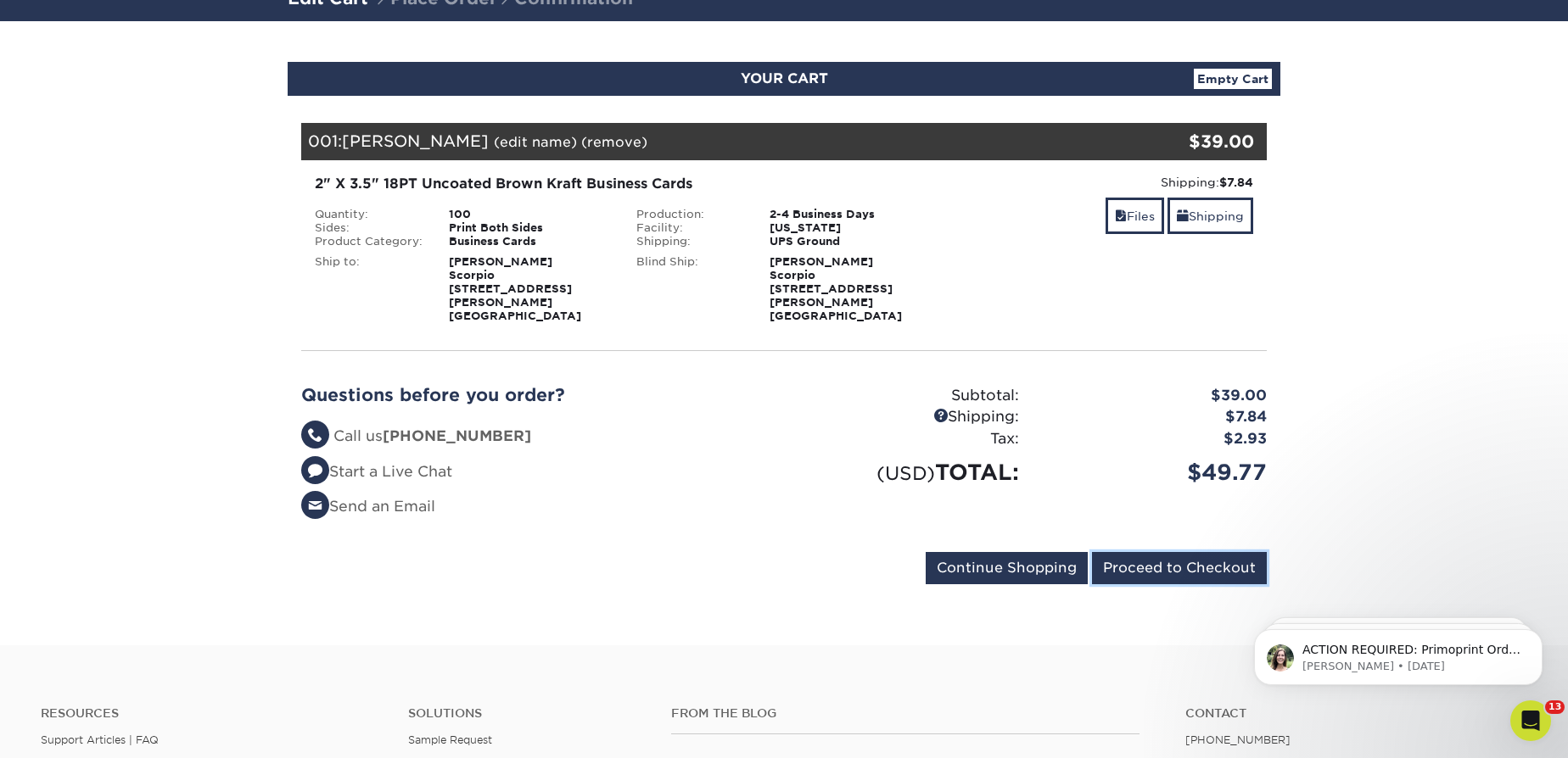
scroll to position [153, 0]
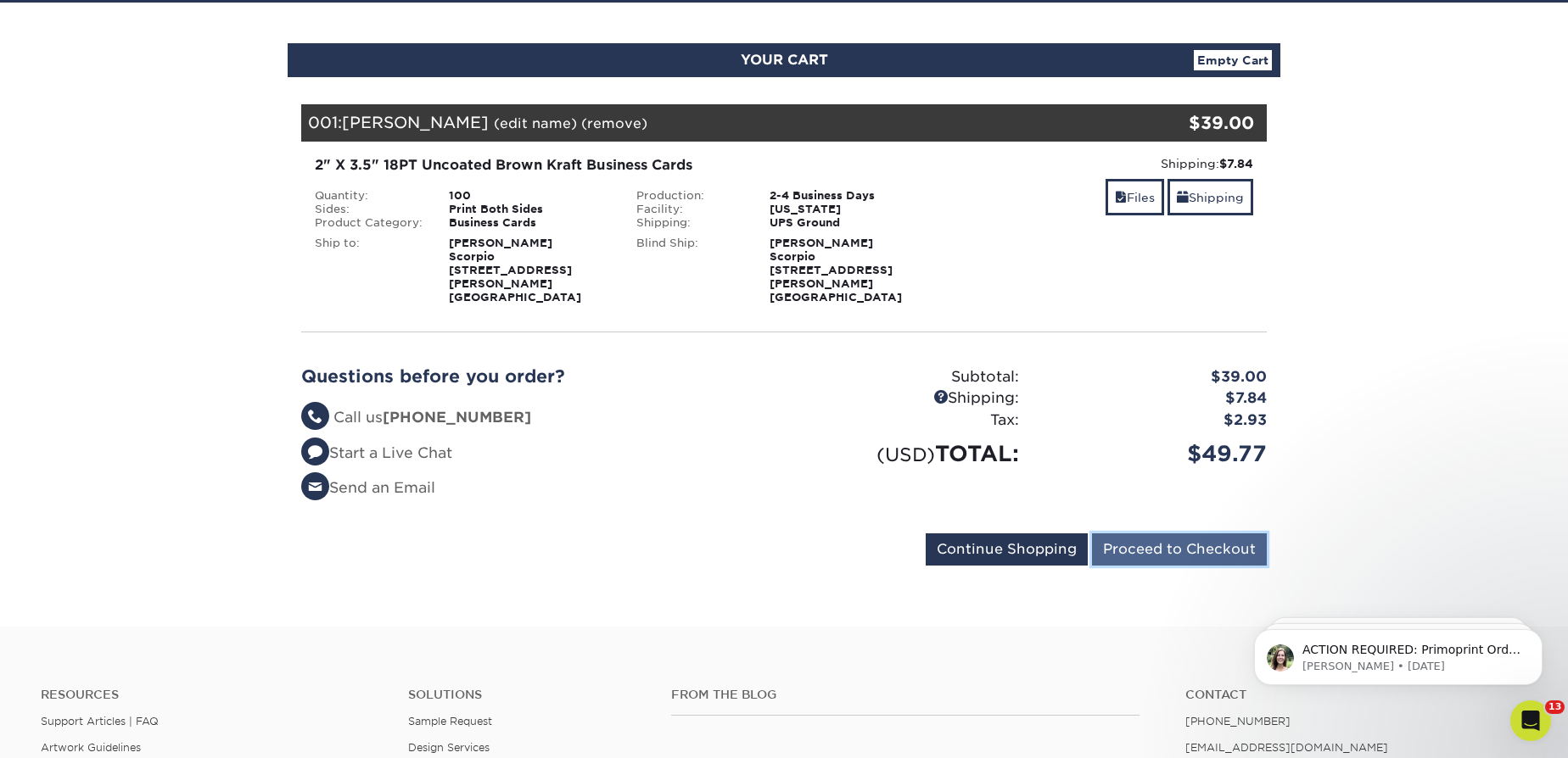
click at [1194, 533] on input "Proceed to Checkout" at bounding box center [1179, 549] width 175 height 33
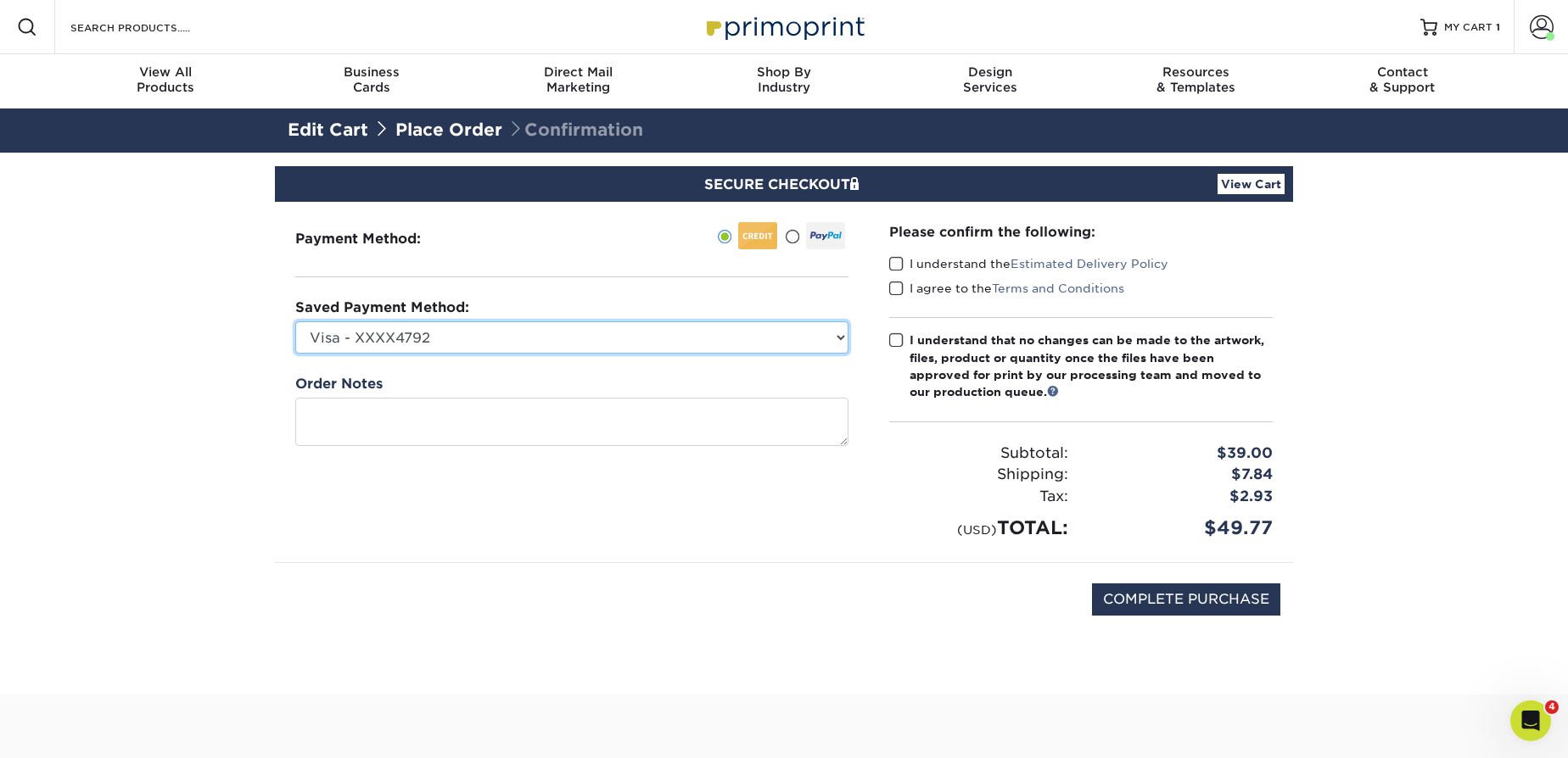
click at [441, 333] on select "Visa - XXXX4792 Visa - XXXX5126 Visa - XXXX6562 Visa - XXXX8990 Visa - XXXX7950…" at bounding box center [571, 338] width 553 height 33
select select "74114"
click at [295, 322] on select "Visa - XXXX4792 Visa - XXXX5126 Visa - XXXX6562 Visa - XXXX8990 Visa - XXXX7950…" at bounding box center [571, 338] width 553 height 33
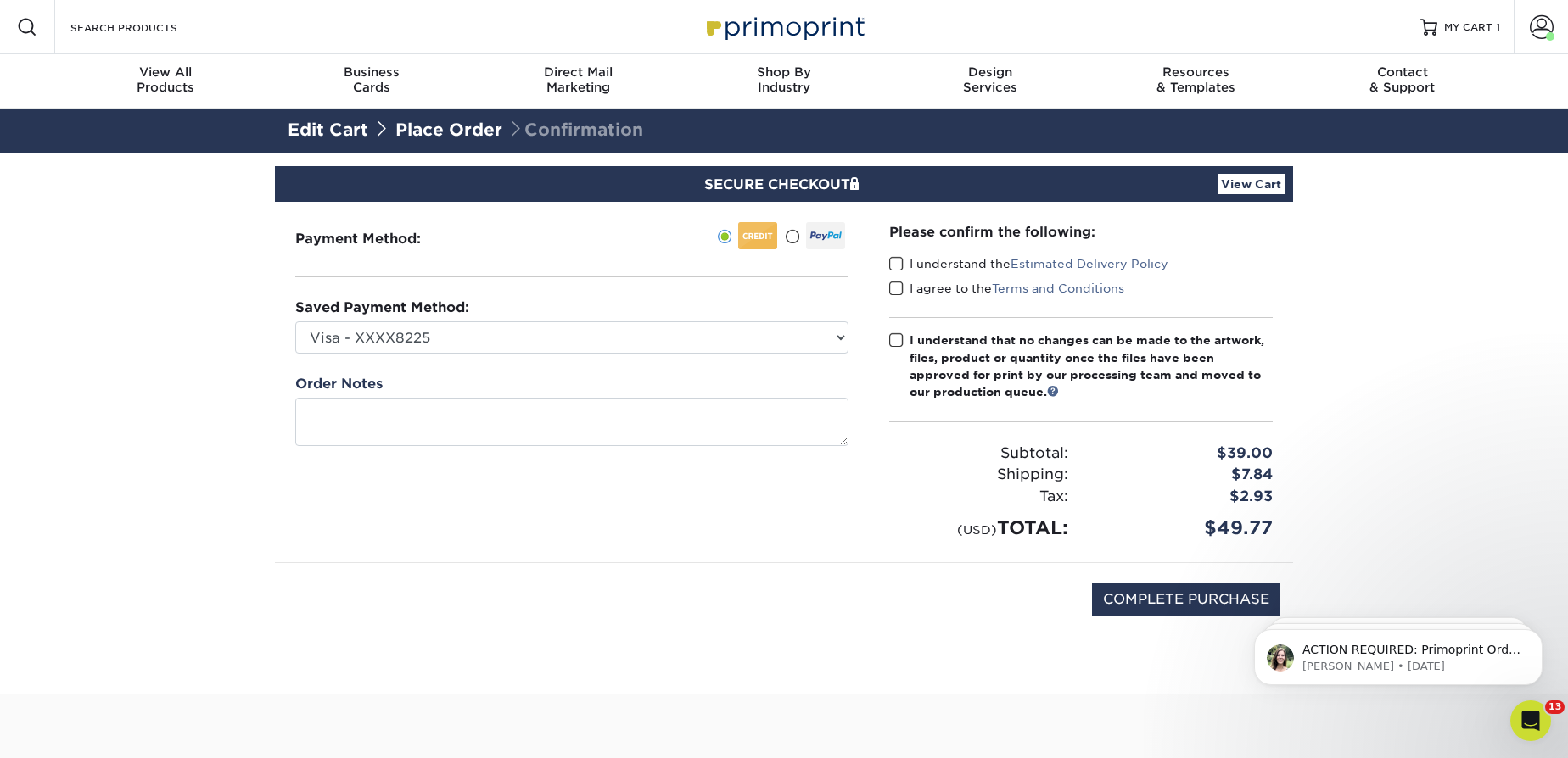
click at [899, 264] on span at bounding box center [896, 264] width 14 height 16
click at [0, 0] on input "I understand the Estimated Delivery Policy" at bounding box center [0, 0] width 0 height 0
click at [900, 282] on span at bounding box center [896, 288] width 14 height 16
click at [0, 0] on input "I agree to the Terms and Conditions" at bounding box center [0, 0] width 0 height 0
click at [899, 354] on label "I understand that no changes can be made to the artwork, files, product or quan…" at bounding box center [1081, 367] width 384 height 70
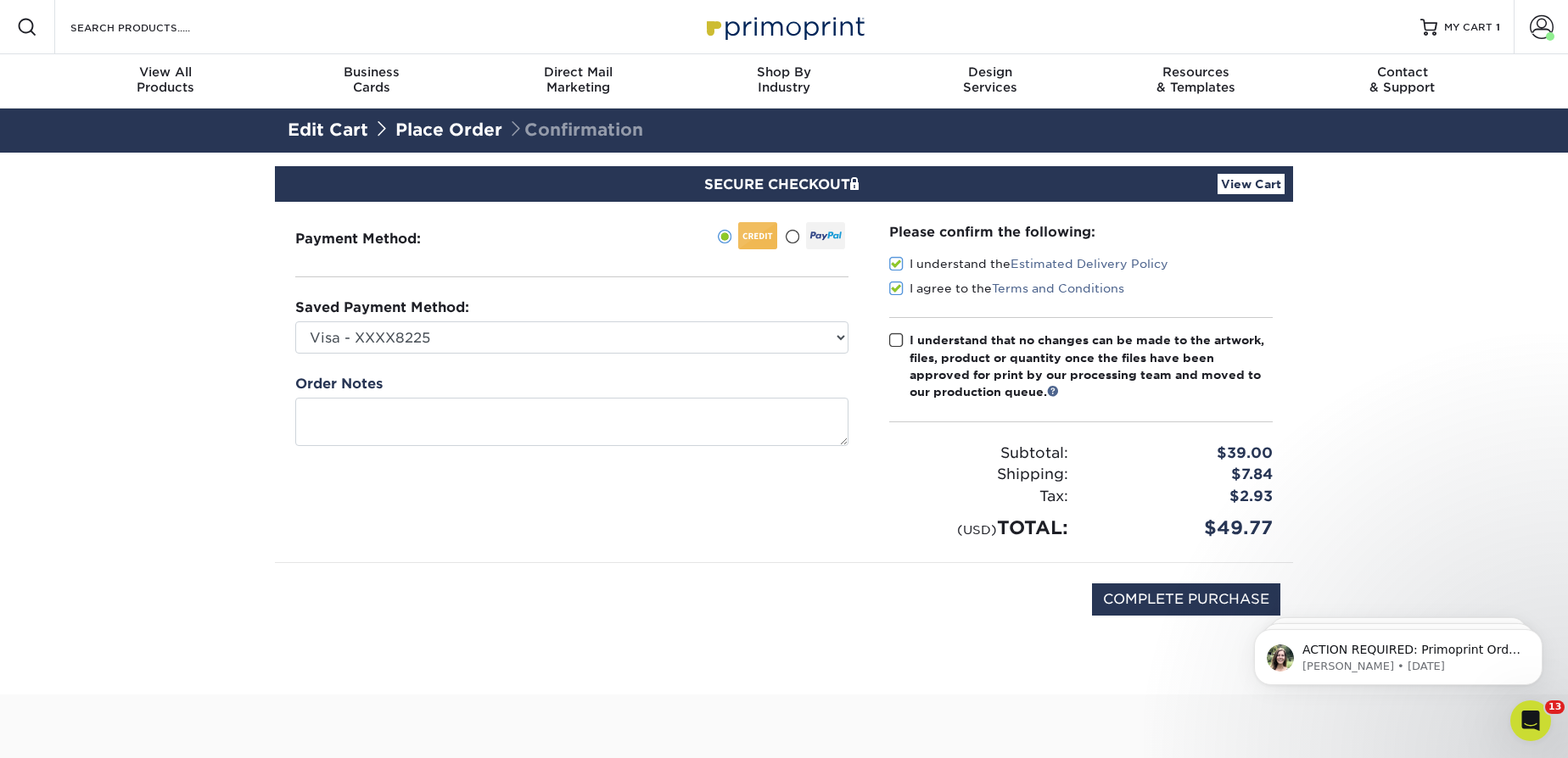
click at [0, 0] on input "I understand that no changes can be made to the artwork, files, product or quan…" at bounding box center [0, 0] width 0 height 0
click at [1105, 592] on input "COMPLETE PURCHASE" at bounding box center [1186, 600] width 189 height 33
type input "PROCESSING, PLEASE WAIT..."
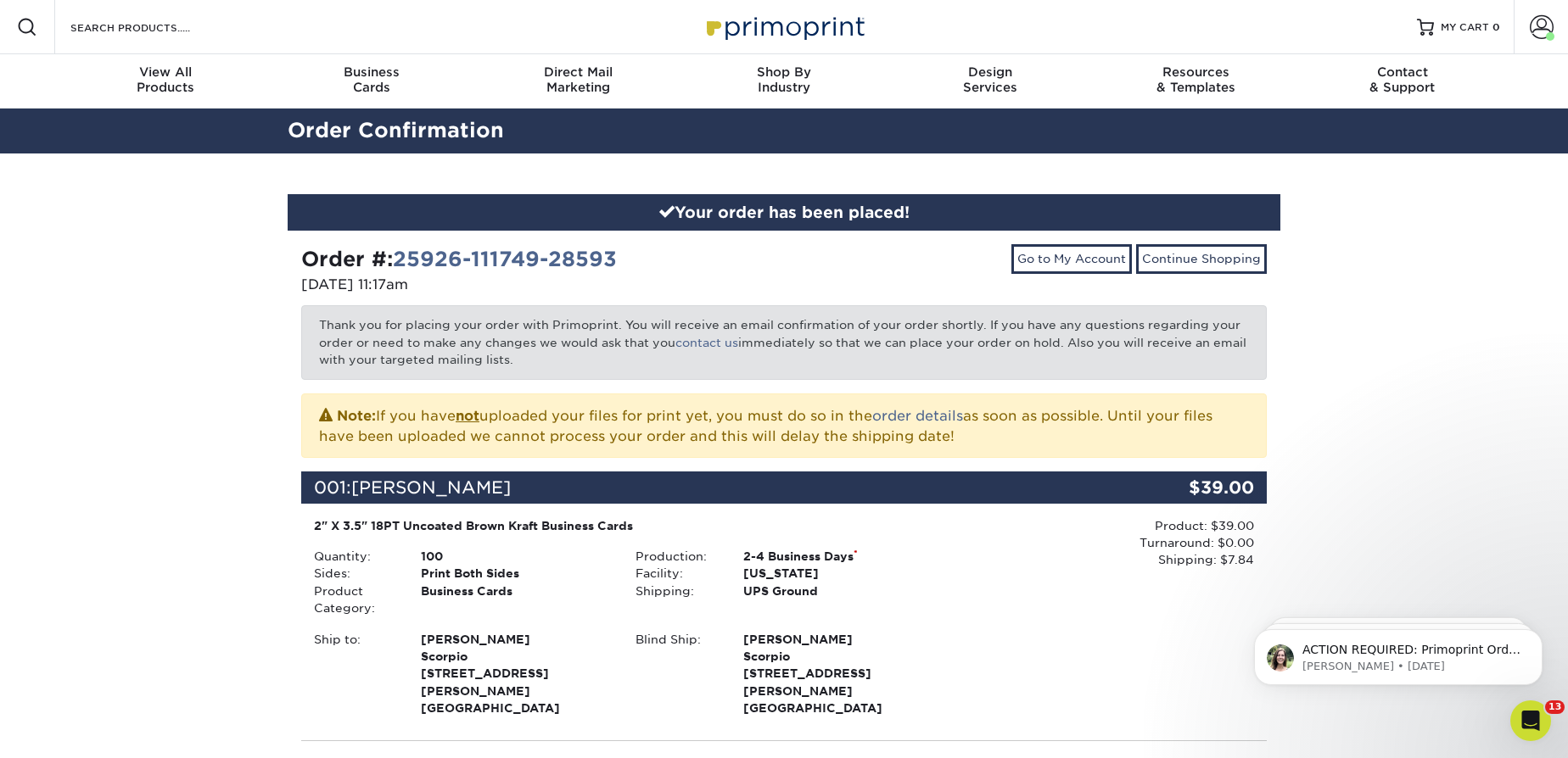
drag, startPoint x: 510, startPoint y: 481, endPoint x: 487, endPoint y: 468, distance: 26.4
click at [482, 480] on div "001: [PERSON_NAME]" at bounding box center [704, 488] width 804 height 33
drag, startPoint x: 498, startPoint y: 480, endPoint x: 354, endPoint y: 489, distance: 144.3
click at [354, 489] on div "001: [PERSON_NAME]" at bounding box center [704, 488] width 804 height 33
copy span "[PERSON_NAME]"
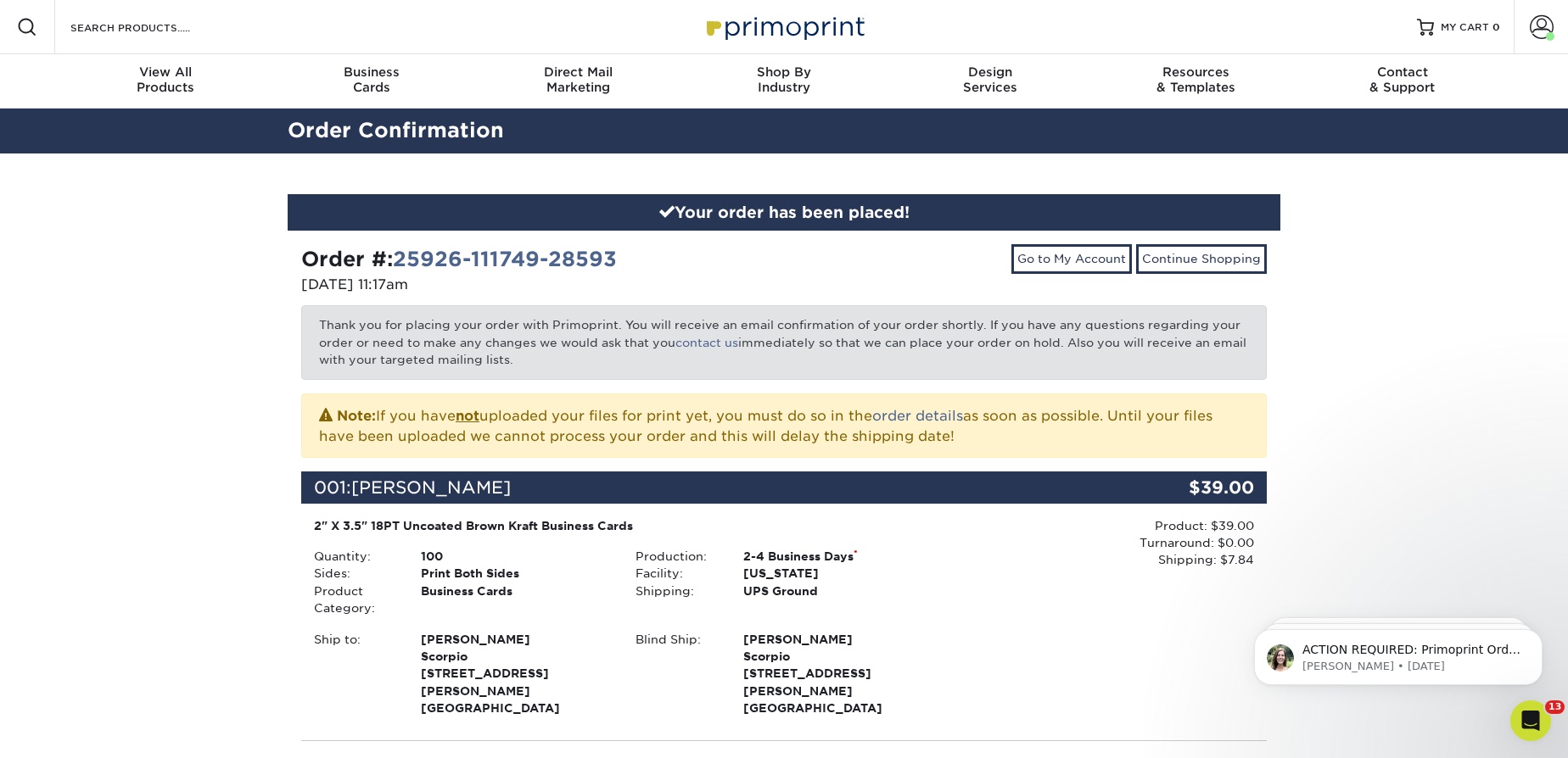
click at [485, 481] on div "001: [PERSON_NAME]" at bounding box center [704, 488] width 804 height 33
drag, startPoint x: 504, startPoint y: 483, endPoint x: 360, endPoint y: 485, distance: 144.0
click at [360, 485] on div "001: [PERSON_NAME]" at bounding box center [704, 488] width 804 height 33
copy span "[PERSON_NAME]"
